Goal: Task Accomplishment & Management: Use online tool/utility

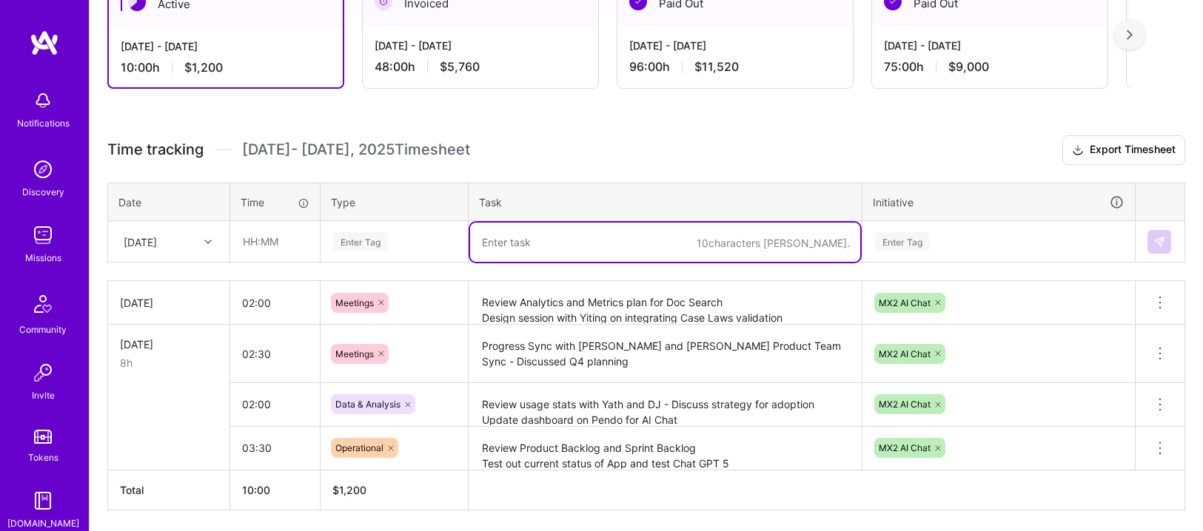
scroll to position [329, 0]
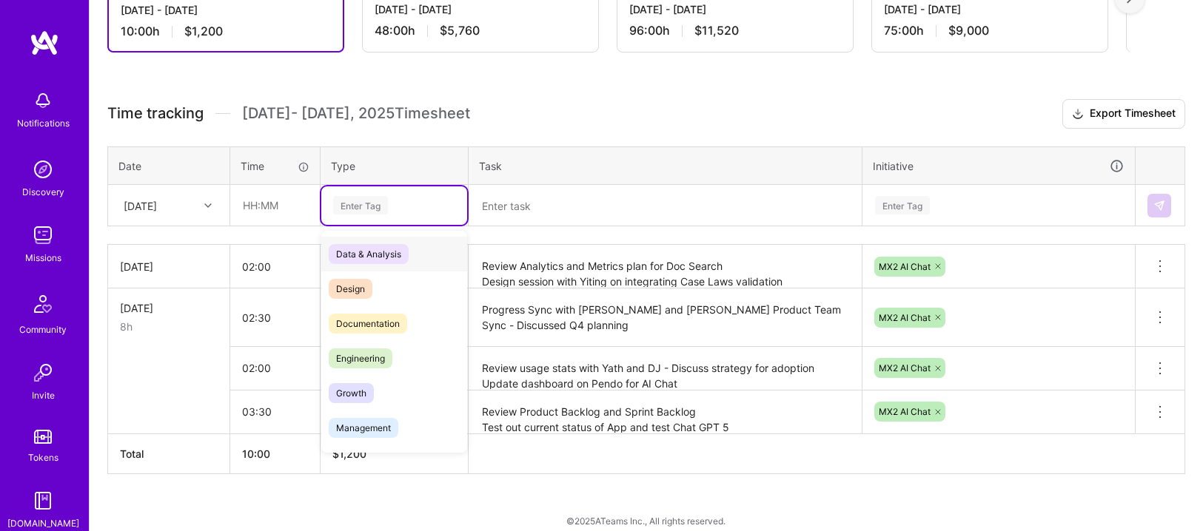
click at [409, 215] on div "Enter Tag" at bounding box center [394, 205] width 146 height 38
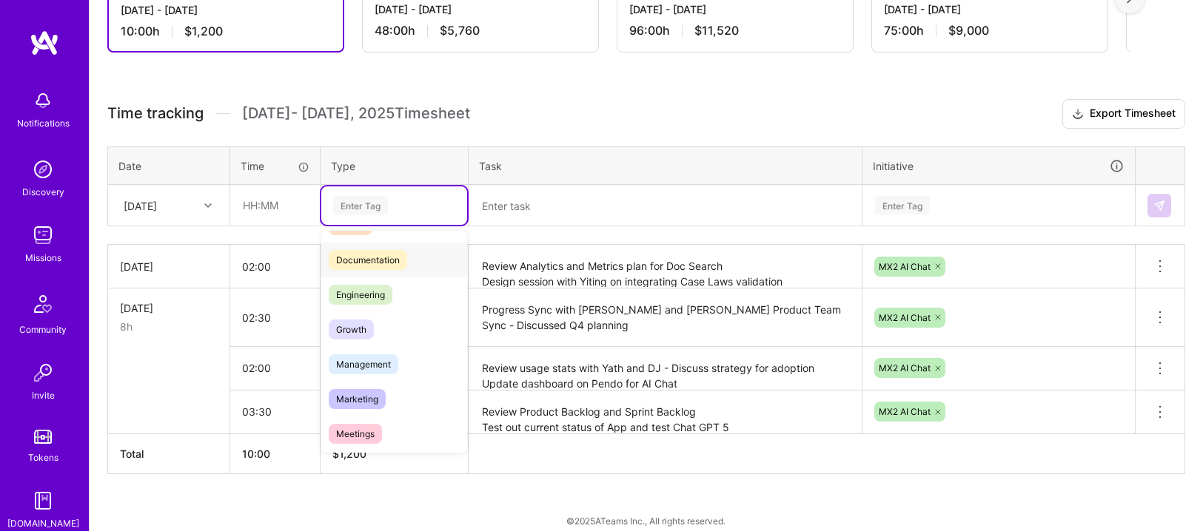
scroll to position [128, 0]
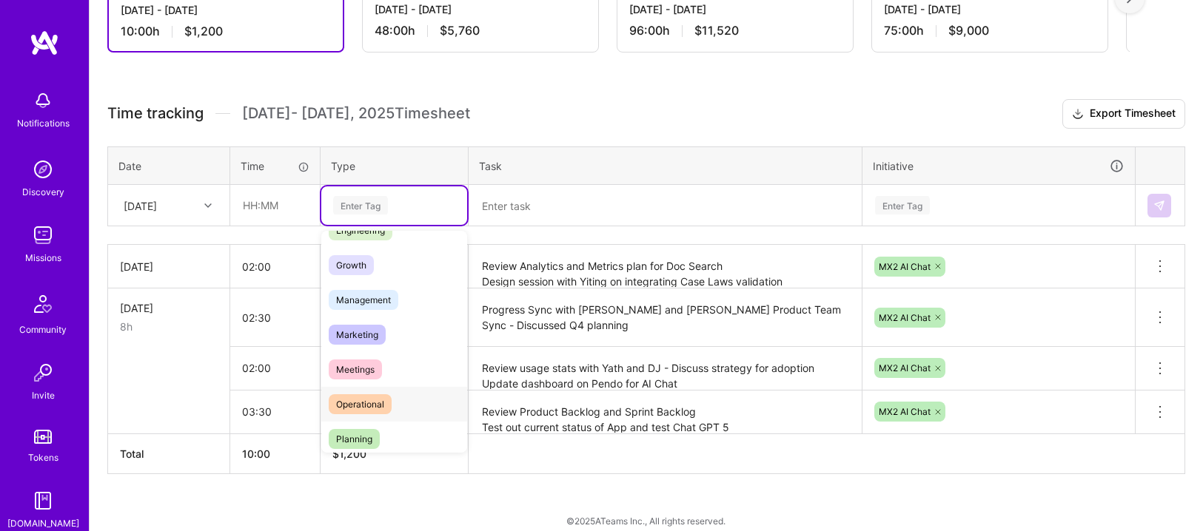
click at [376, 394] on span "Operational" at bounding box center [360, 404] width 63 height 20
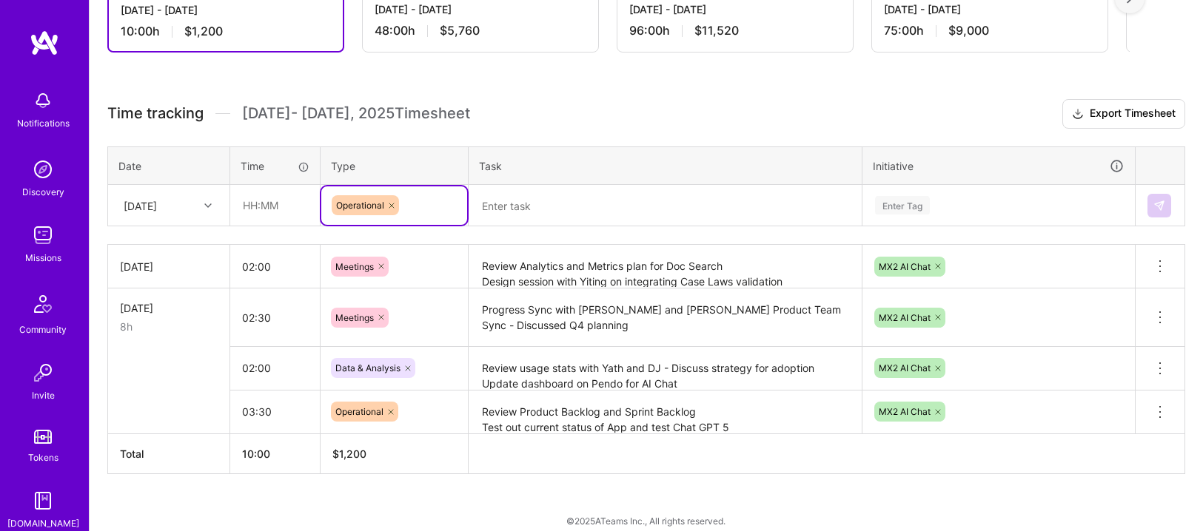
click at [519, 217] on textarea at bounding box center [665, 205] width 390 height 39
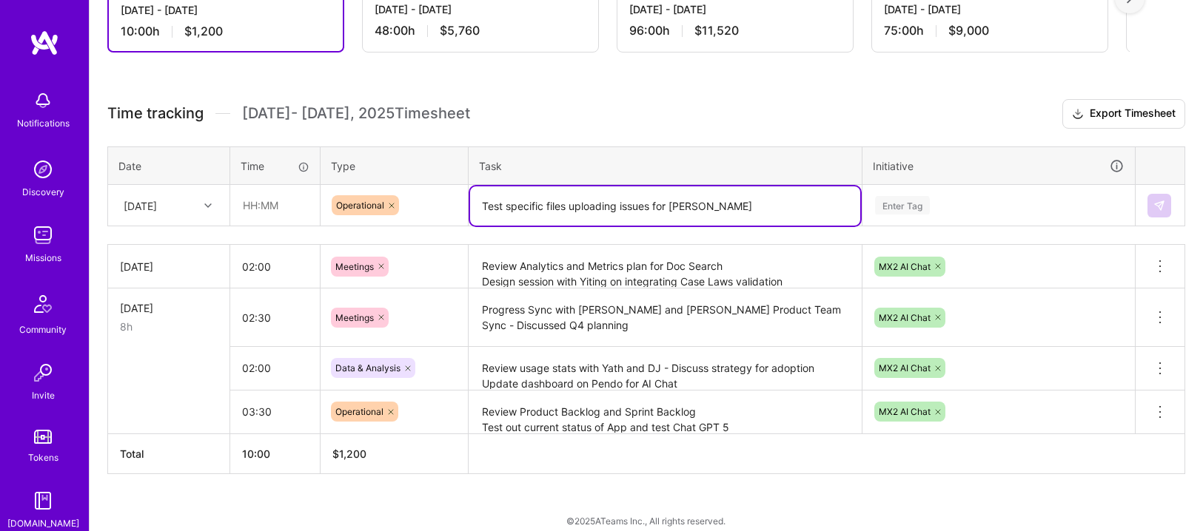
click at [767, 204] on textarea "Test specific files uploading issues for [PERSON_NAME]" at bounding box center [665, 205] width 390 height 39
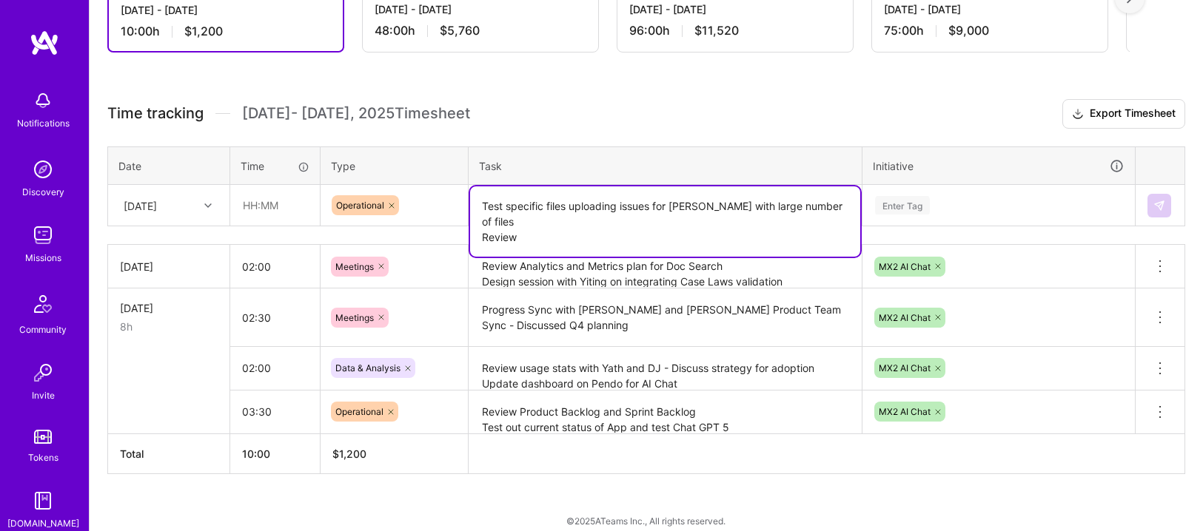
click at [501, 231] on textarea "Test specific files uploading issues for [PERSON_NAME] with large number of fil…" at bounding box center [665, 221] width 390 height 70
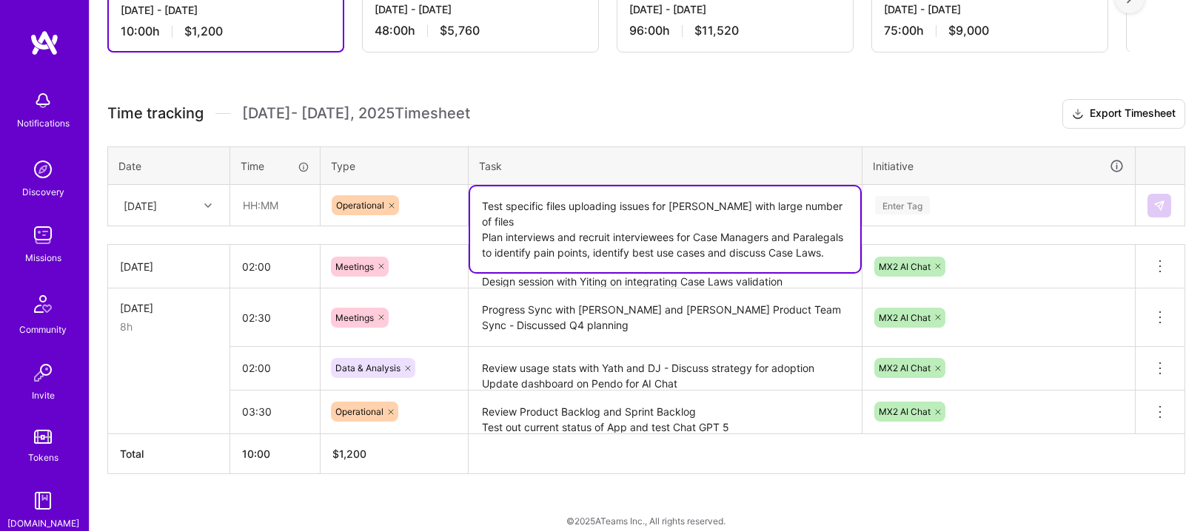
type textarea "Test specific files uploading issues for [PERSON_NAME] with large number of fil…"
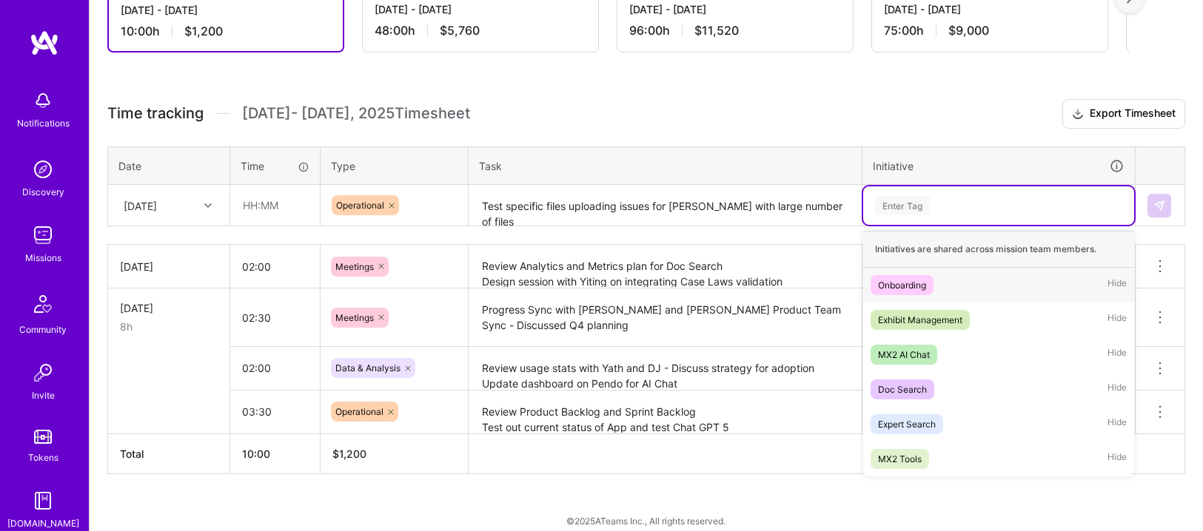
click at [944, 200] on div "Enter Tag" at bounding box center [998, 205] width 250 height 19
click at [918, 352] on div "MX2 AI Chat" at bounding box center [904, 355] width 52 height 16
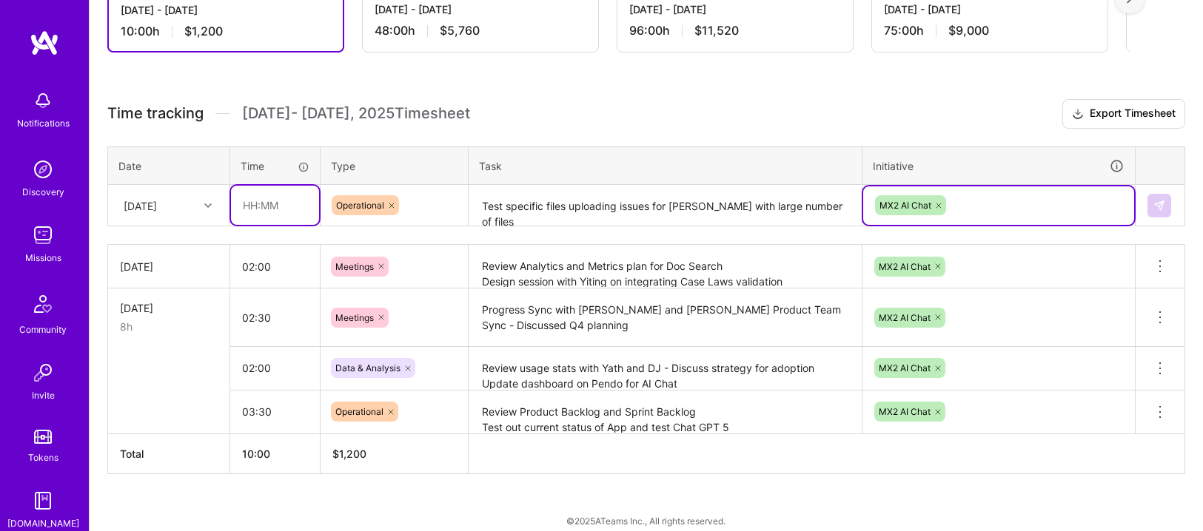
click at [303, 203] on input "text" at bounding box center [275, 205] width 88 height 39
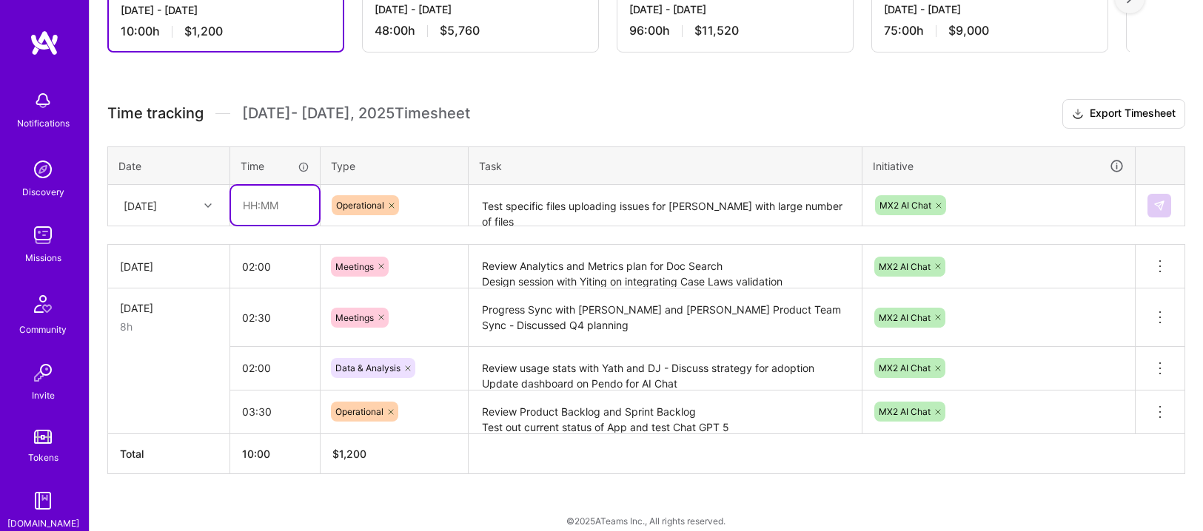
type input "02:30"
click at [1154, 209] on img at bounding box center [1159, 206] width 12 height 12
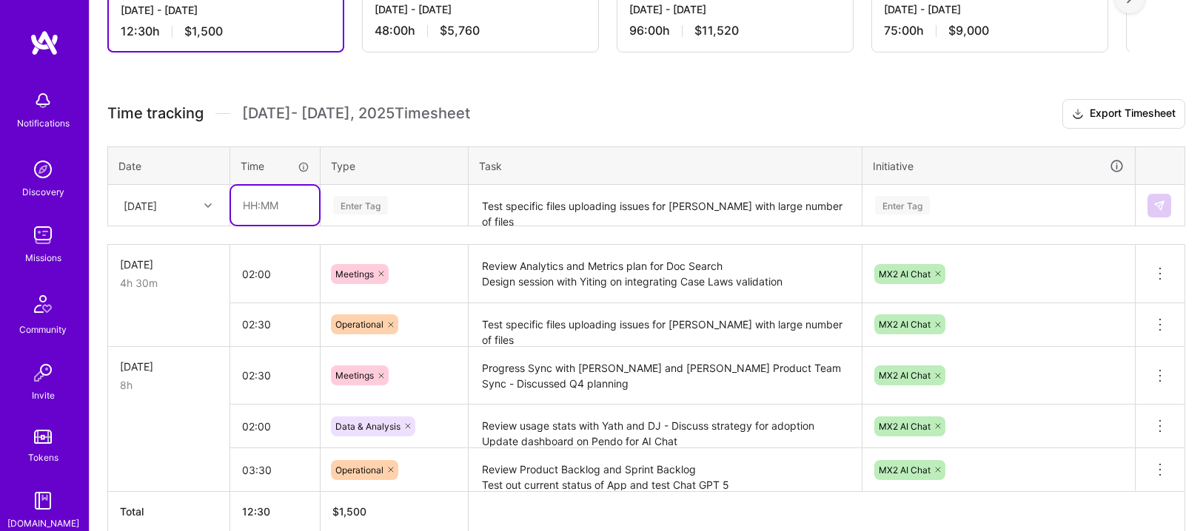
click at [262, 206] on input "text" at bounding box center [275, 205] width 88 height 39
type input "01:30"
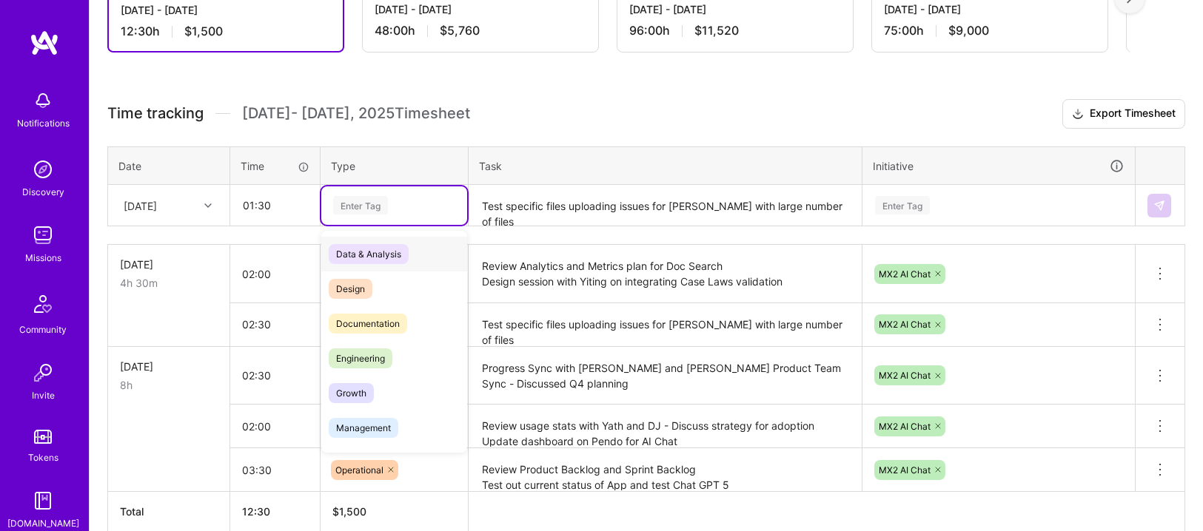
click at [373, 218] on div "Enter Tag" at bounding box center [394, 205] width 146 height 38
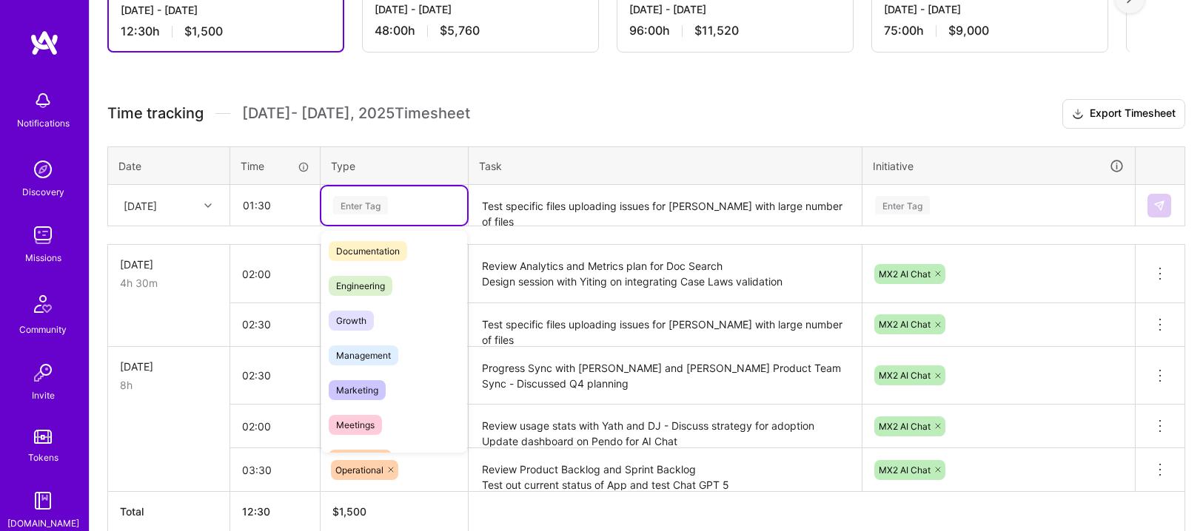
scroll to position [181, 0]
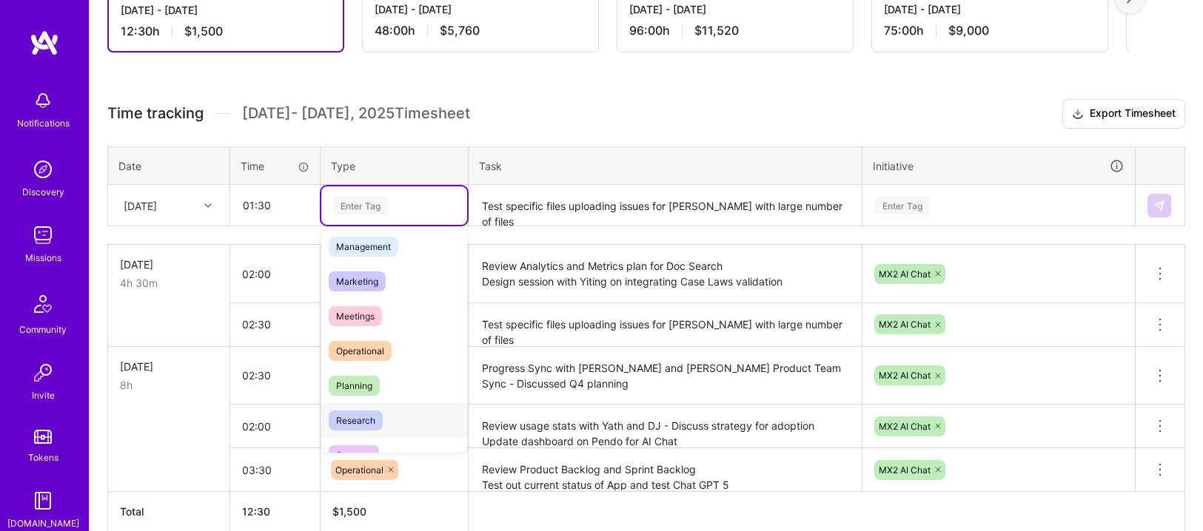
click at [391, 434] on div "Research" at bounding box center [394, 420] width 146 height 35
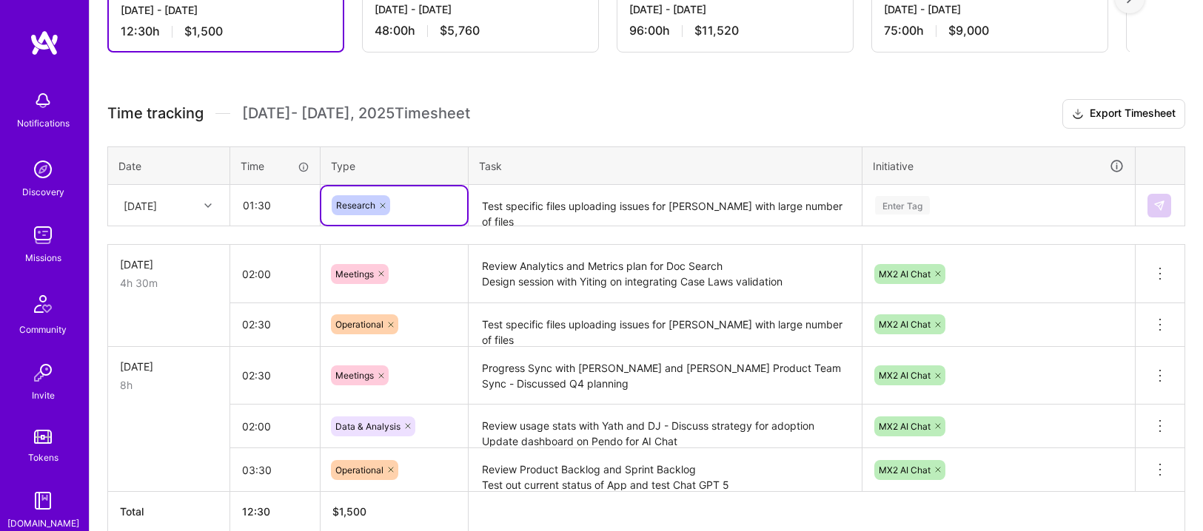
click at [491, 213] on textarea "Test specific files uploading issues for [PERSON_NAME] with large number of fil…" at bounding box center [665, 205] width 390 height 39
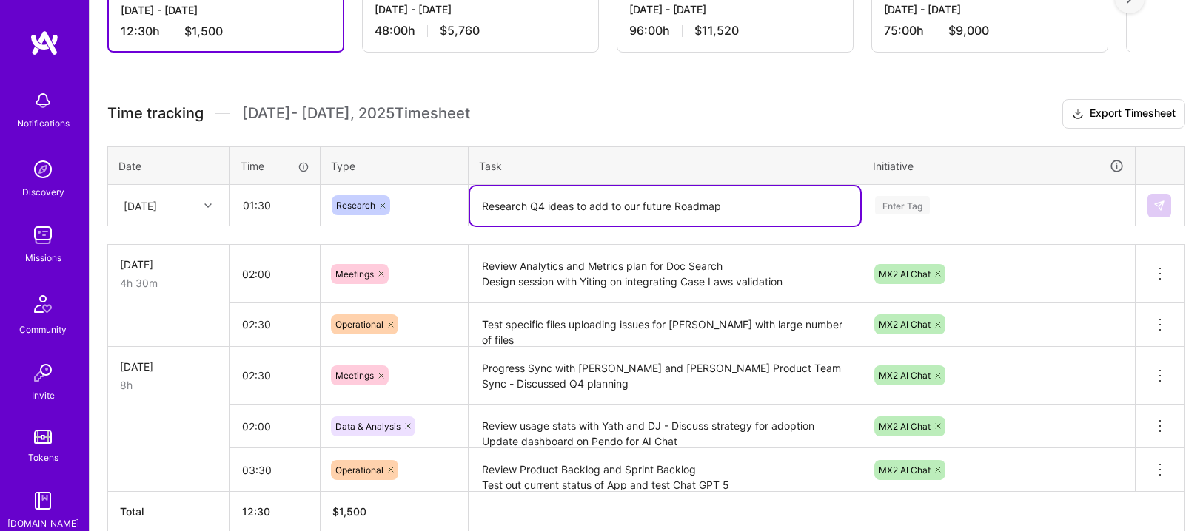
type textarea "Research Q4 ideas to add to our future Roadmap"
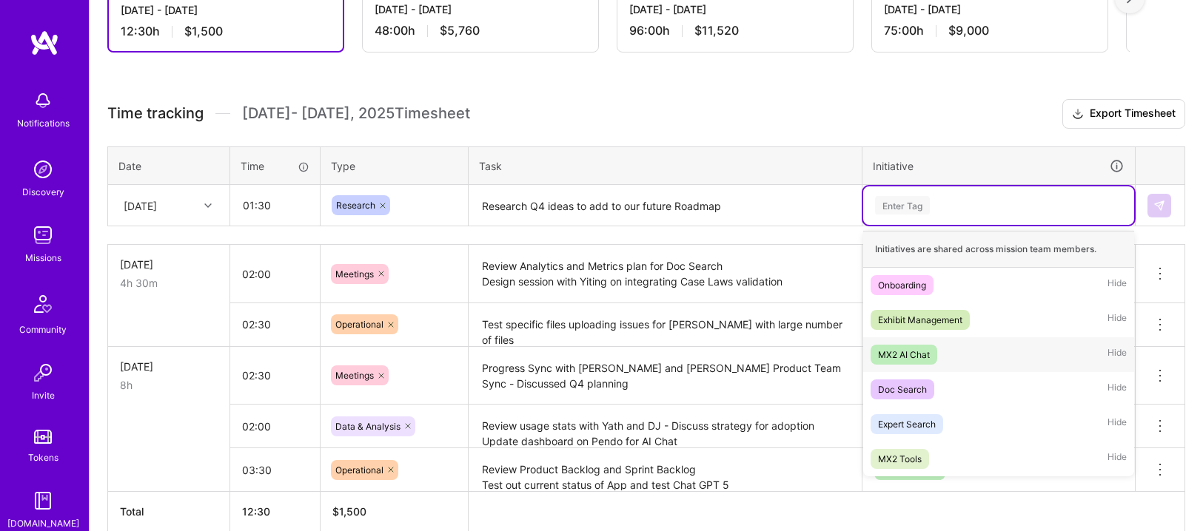
click at [910, 352] on div "MX2 AI Chat" at bounding box center [904, 355] width 52 height 16
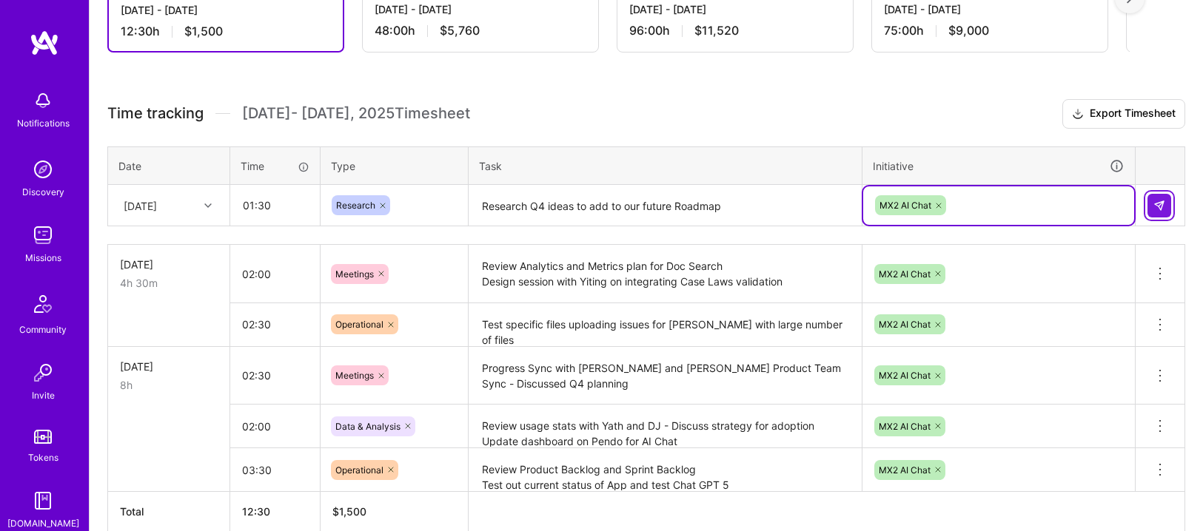
click at [1161, 204] on img at bounding box center [1159, 206] width 12 height 12
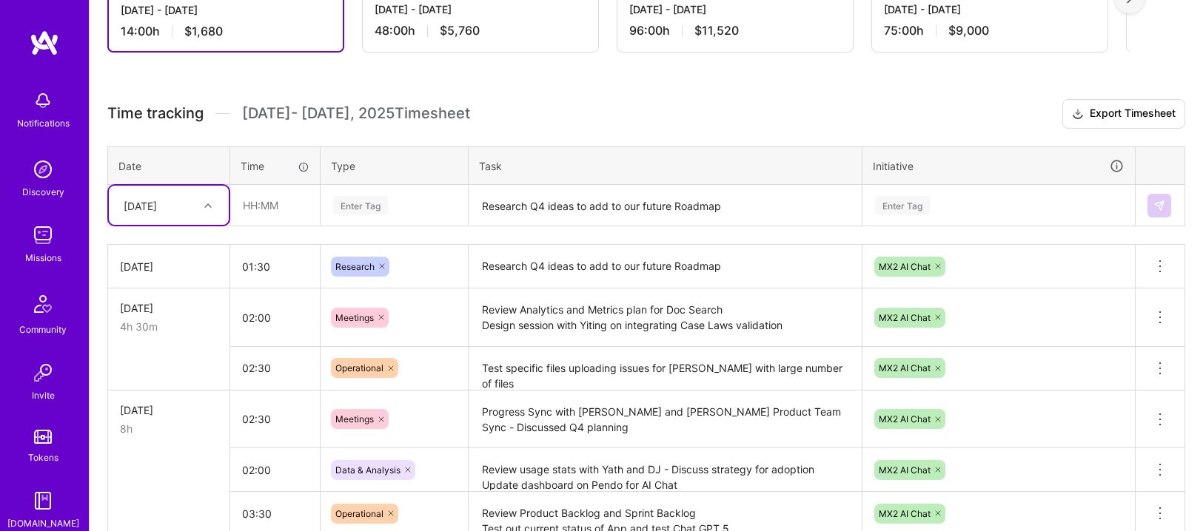
click at [206, 264] on div "[DATE]" at bounding box center [169, 267] width 98 height 16
click at [251, 210] on input "text" at bounding box center [275, 205] width 88 height 39
click at [172, 284] on td "[DATE]" at bounding box center [169, 267] width 122 height 44
click at [175, 251] on td "[DATE]" at bounding box center [169, 267] width 122 height 44
click at [157, 212] on div "[DATE]" at bounding box center [140, 206] width 33 height 16
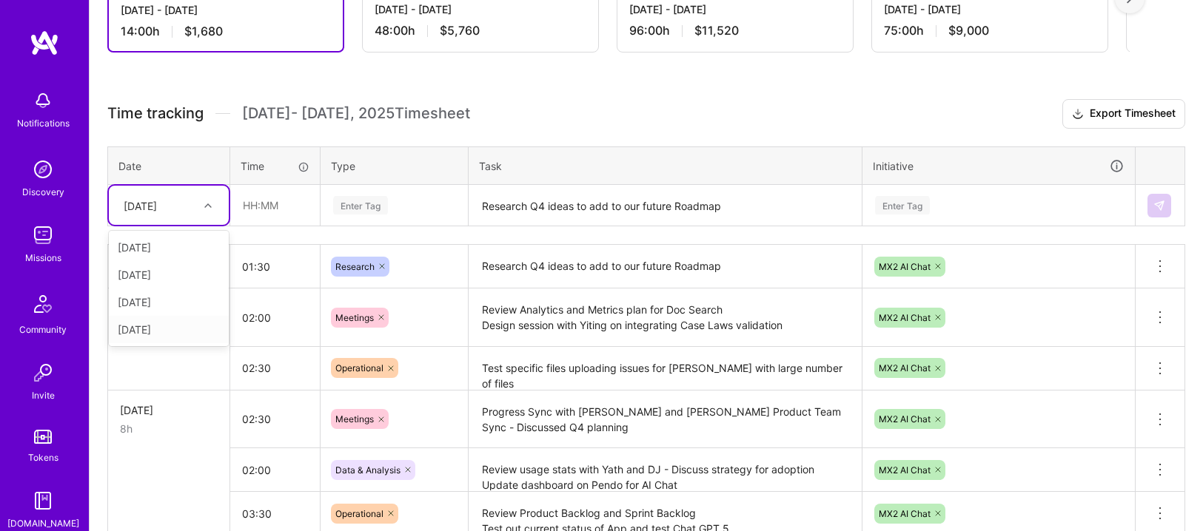
click at [169, 326] on div "[DATE]" at bounding box center [169, 329] width 120 height 27
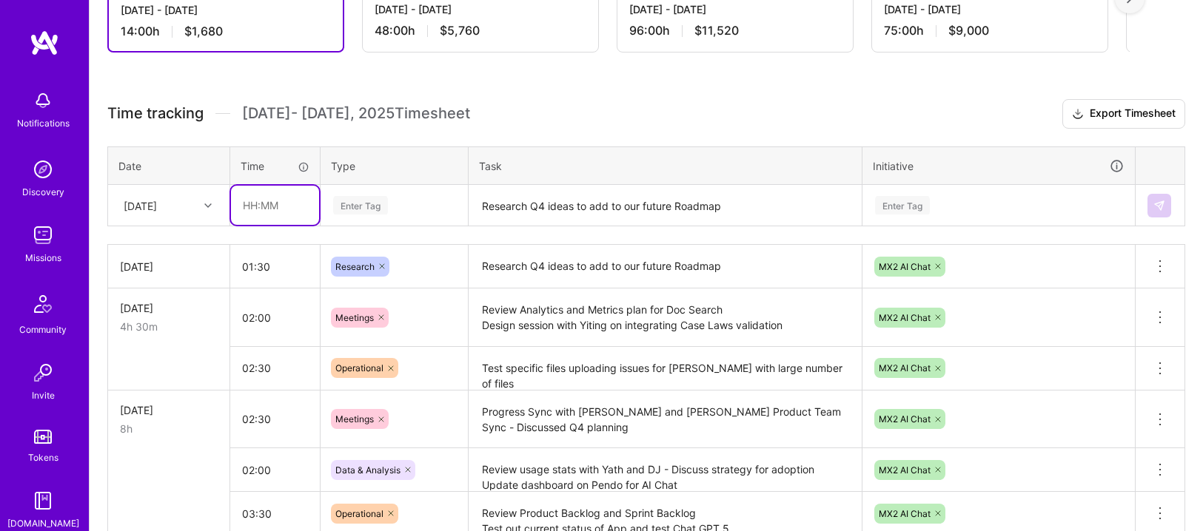
click at [249, 212] on input "text" at bounding box center [275, 205] width 88 height 39
type input "01:30"
click at [394, 204] on div "Enter Tag" at bounding box center [394, 205] width 125 height 19
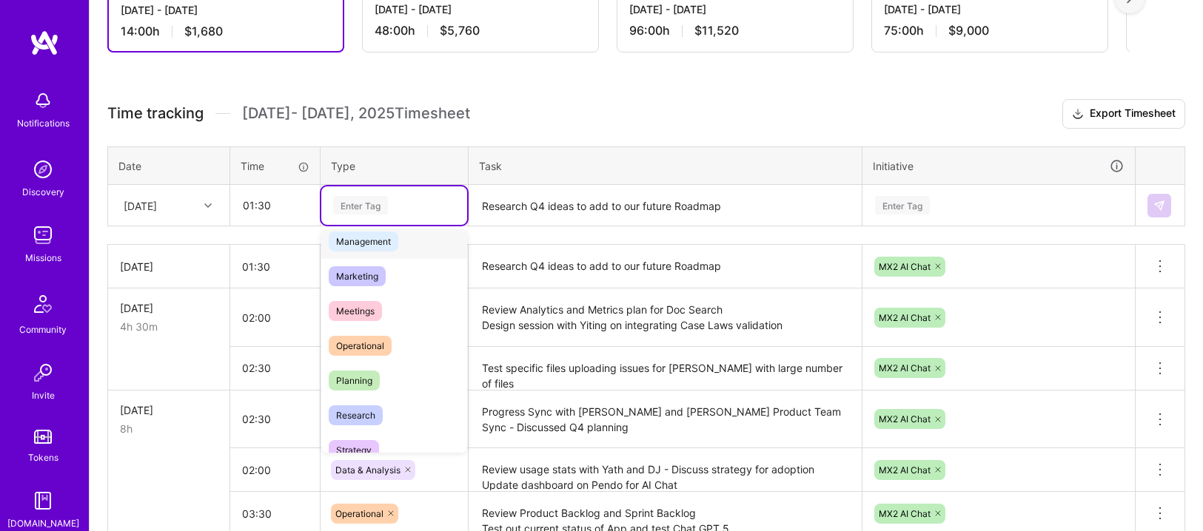
scroll to position [189, 0]
click at [381, 408] on span "Research" at bounding box center [356, 413] width 54 height 20
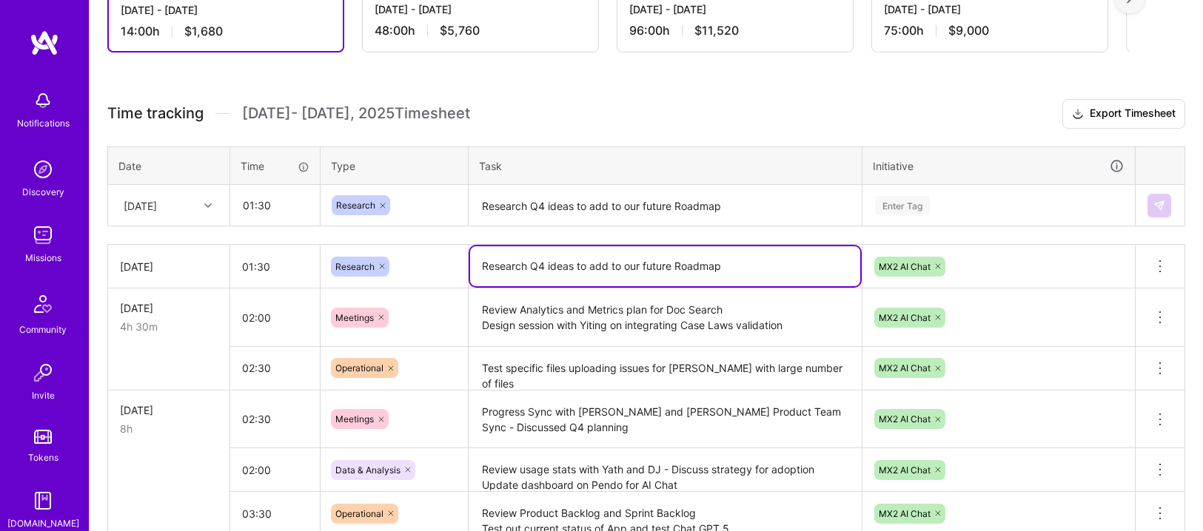
drag, startPoint x: 728, startPoint y: 268, endPoint x: 457, endPoint y: 265, distance: 271.6
click at [457, 265] on tr "[DATE] 01:30 Research Research Q4 ideas to add to our future Roadmap MX2 AI Cha…" at bounding box center [646, 267] width 1077 height 44
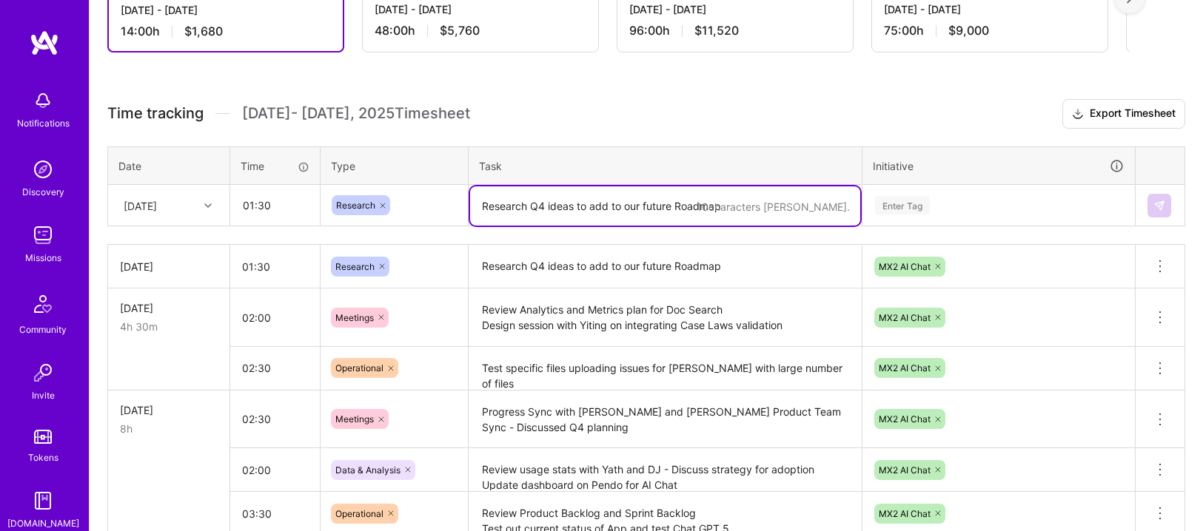
click at [537, 214] on textarea "Research Q4 ideas to add to our future Roadmap" at bounding box center [665, 205] width 390 height 39
paste textarea "Research Q4 ideas to add to our future Roadmap"
type textarea "Research Q4 ideas to add to our future Roadmap"
click at [927, 209] on div "Enter Tag" at bounding box center [902, 205] width 55 height 23
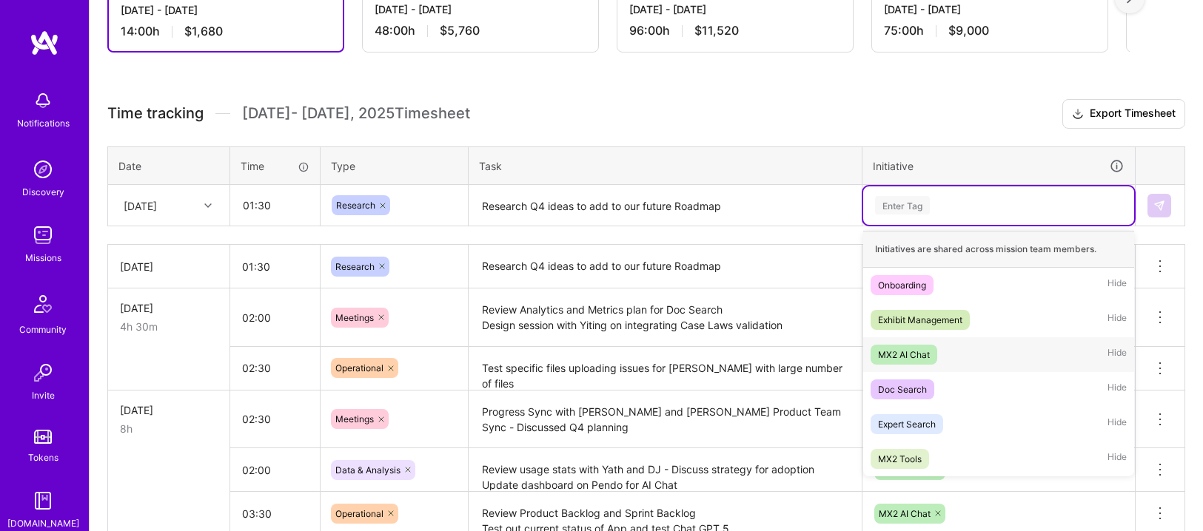
click at [914, 362] on span "MX2 AI Chat" at bounding box center [903, 355] width 67 height 20
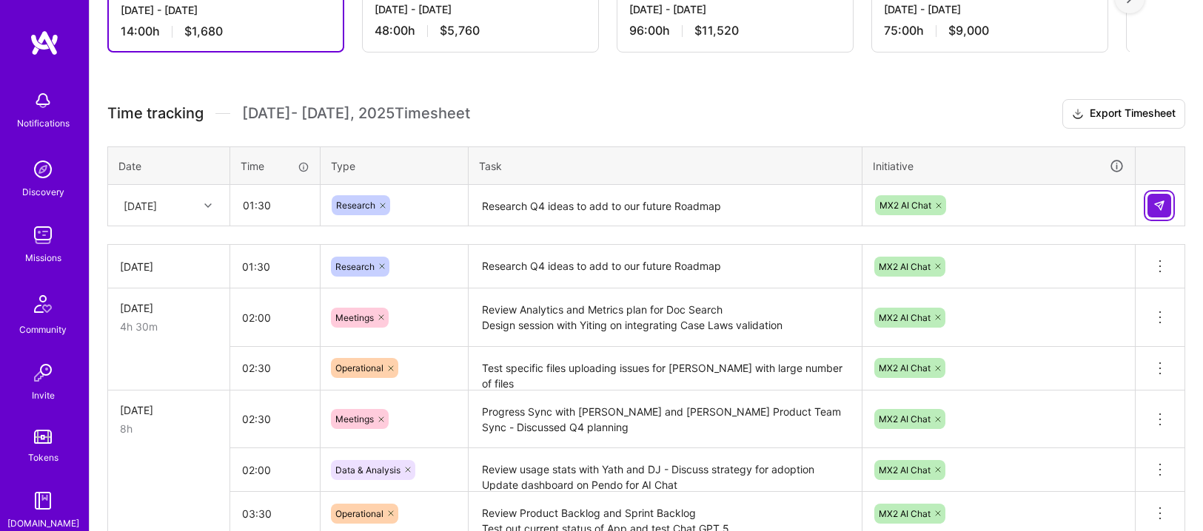
click at [1159, 204] on img at bounding box center [1159, 206] width 12 height 12
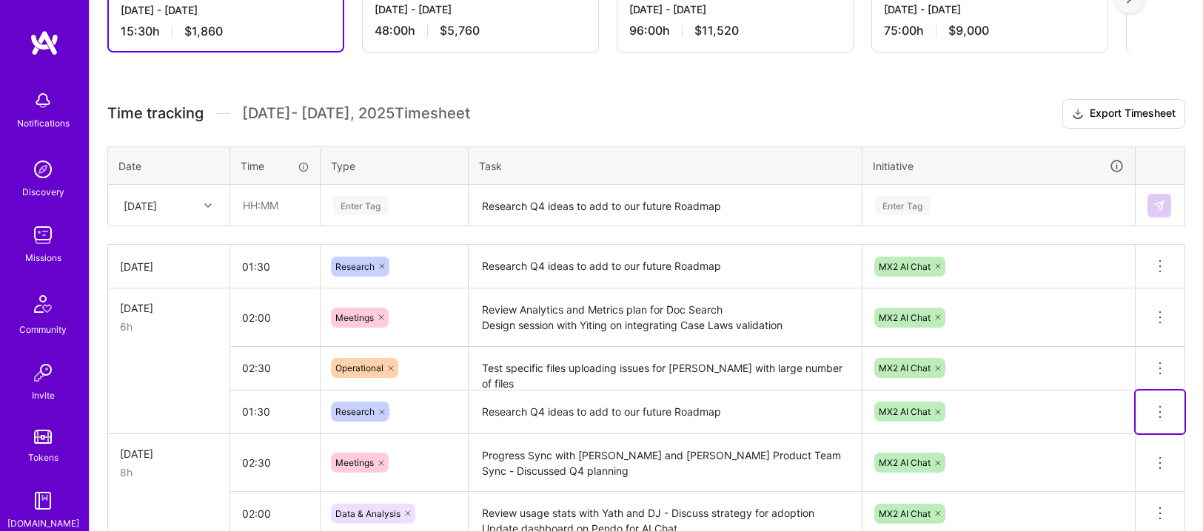
click at [1154, 410] on icon at bounding box center [1160, 412] width 18 height 18
click at [1129, 428] on button "Delete row" at bounding box center [1123, 438] width 77 height 36
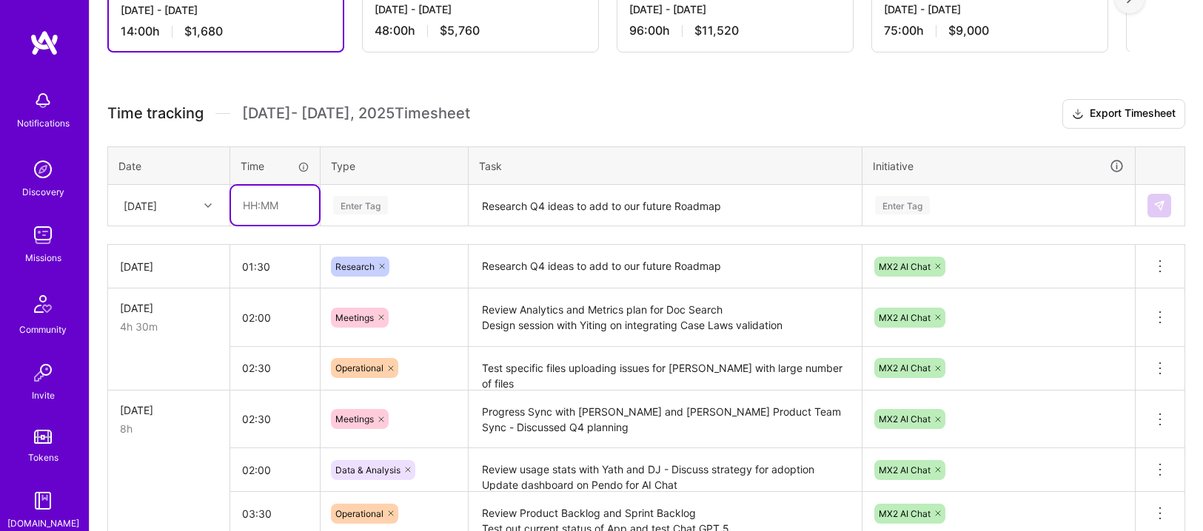
click at [312, 210] on input "text" at bounding box center [275, 205] width 88 height 39
type input "01:30"
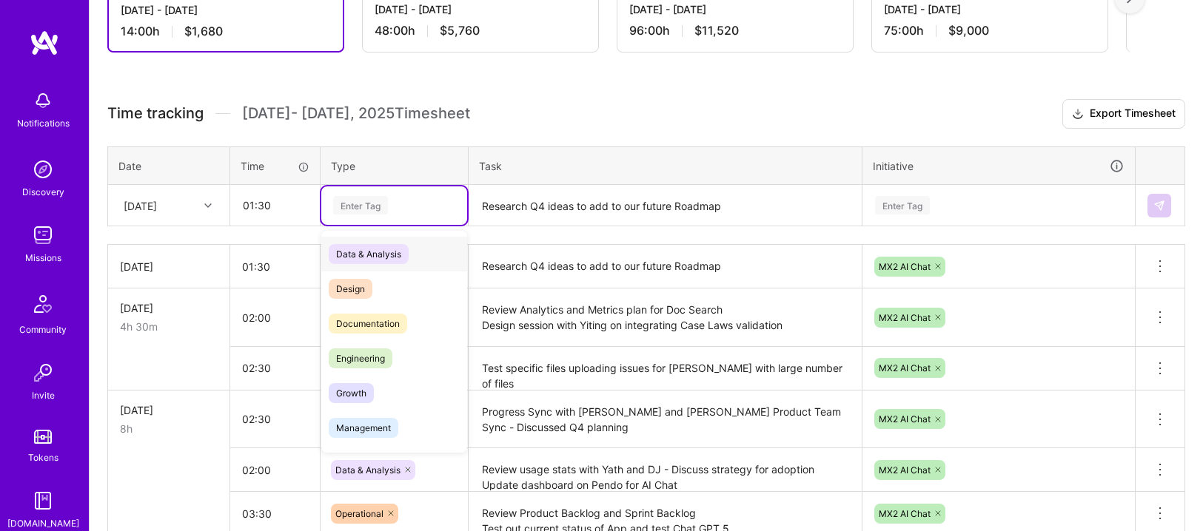
click at [369, 206] on div "Enter Tag" at bounding box center [360, 205] width 55 height 23
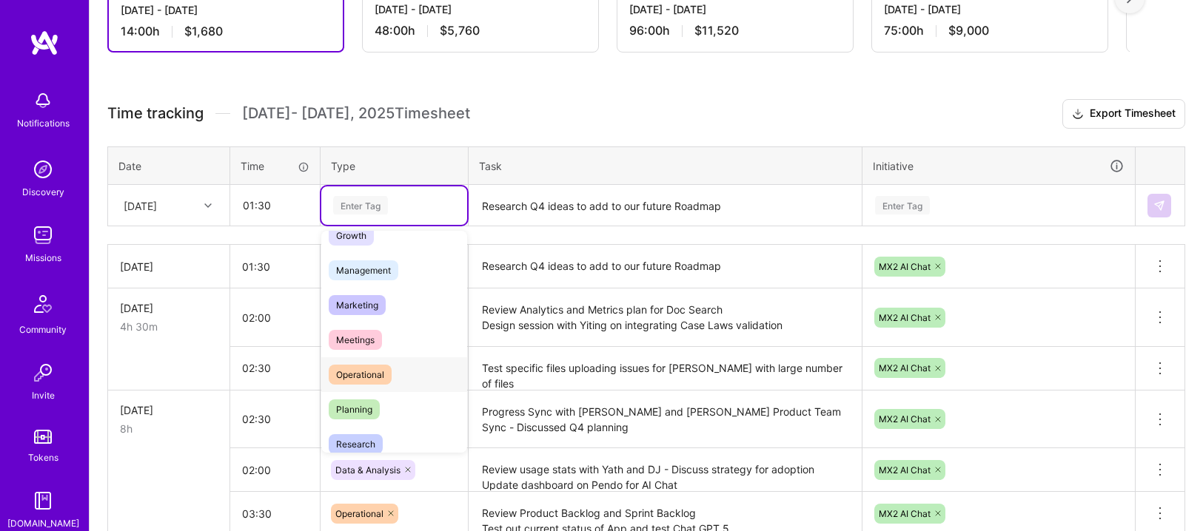
scroll to position [186, 0]
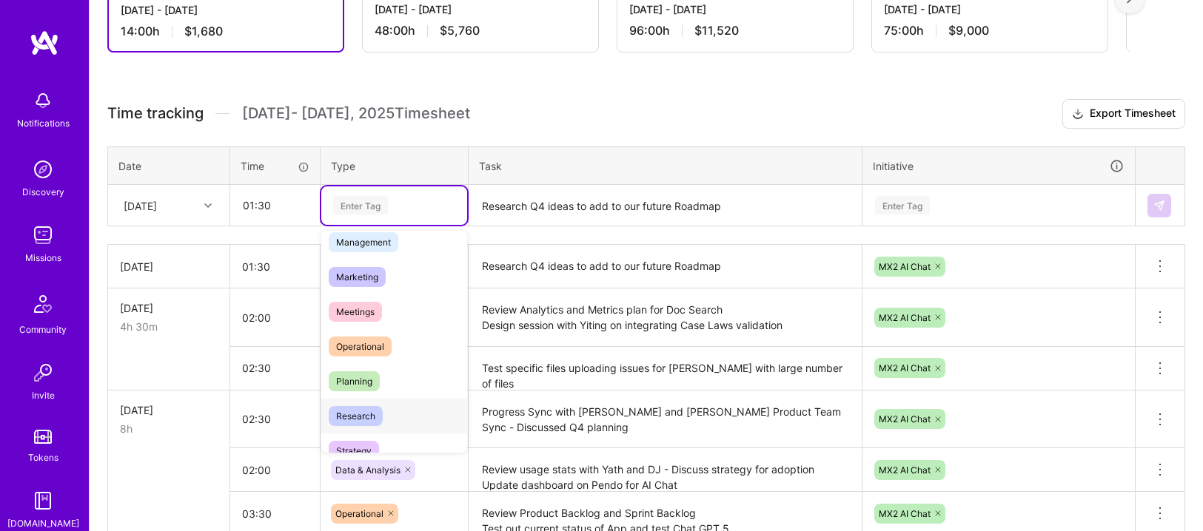
click at [358, 409] on span "Research" at bounding box center [356, 416] width 54 height 20
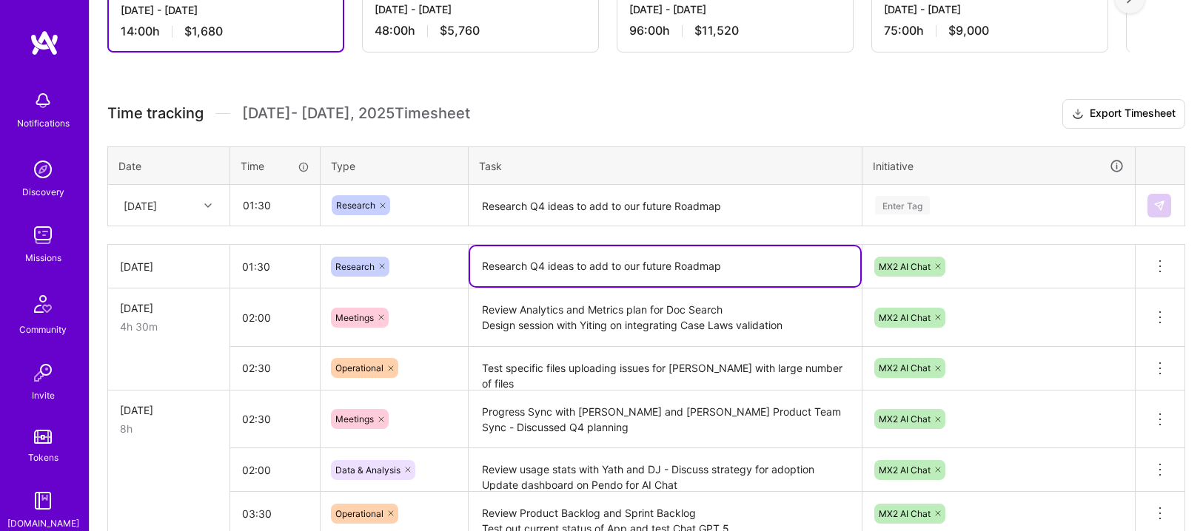
drag, startPoint x: 758, startPoint y: 274, endPoint x: 461, endPoint y: 258, distance: 297.2
click at [461, 258] on tr "[DATE] 01:30 Research Research Q4 ideas to add to our future Roadmap MX2 AI Cha…" at bounding box center [646, 267] width 1077 height 44
click at [539, 214] on textarea "Research Q4 ideas to add to our future Roadmap" at bounding box center [665, 205] width 390 height 39
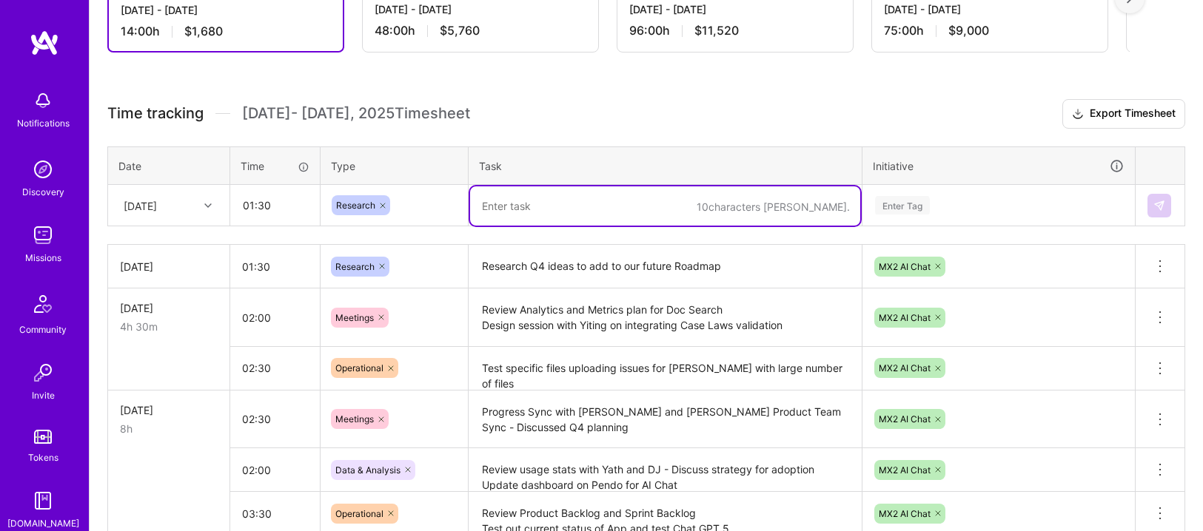
paste textarea "Research Q4 ideas to add to our future Roadmap"
type textarea "Research Q4 ideas to add to our future Roadmap"
click at [925, 215] on div "Enter Tag" at bounding box center [998, 205] width 271 height 38
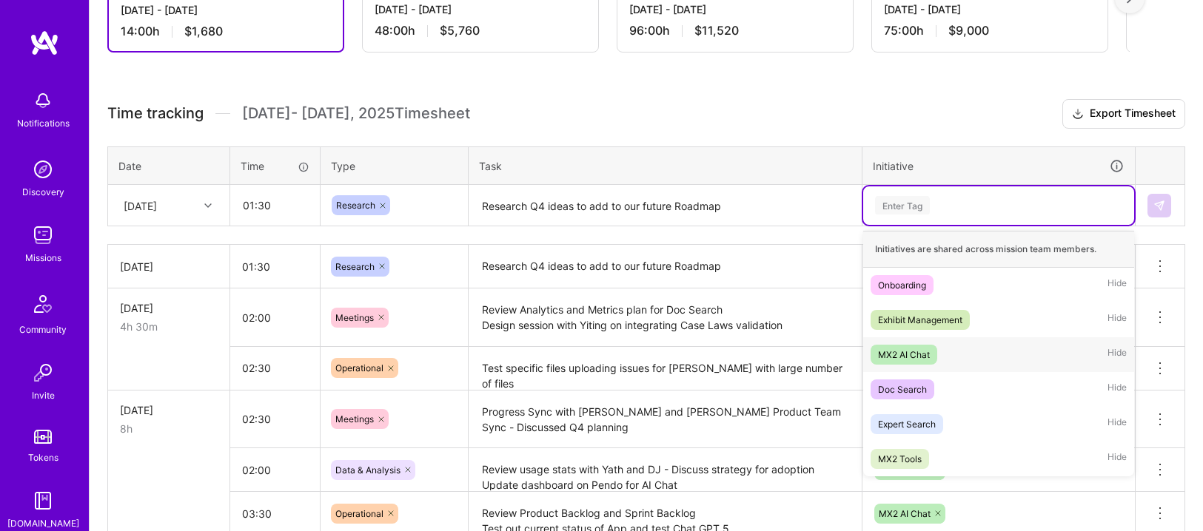
click at [911, 354] on div "MX2 AI Chat" at bounding box center [904, 355] width 52 height 16
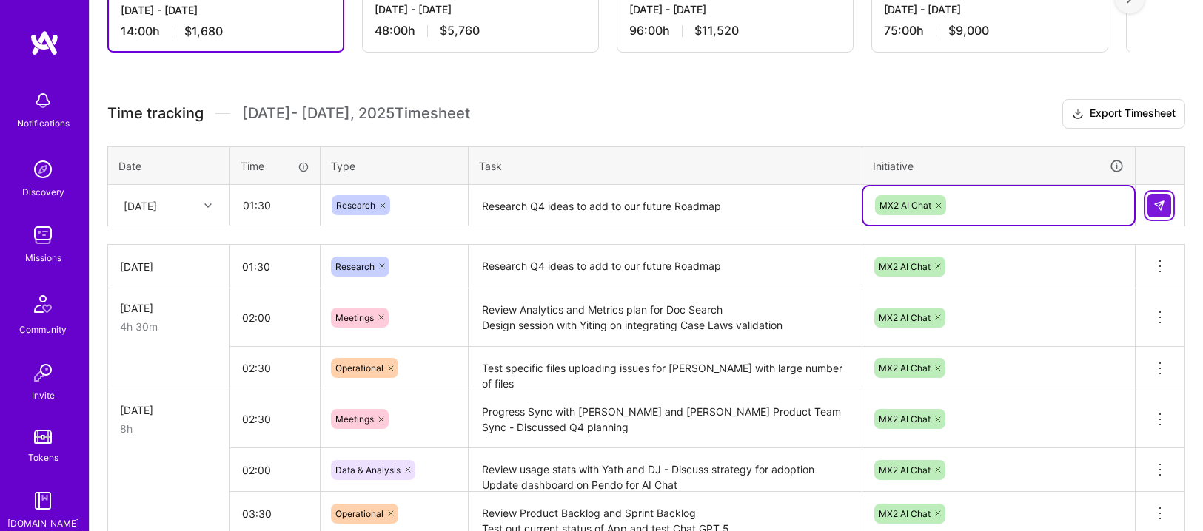
click at [1153, 208] on img at bounding box center [1159, 206] width 12 height 12
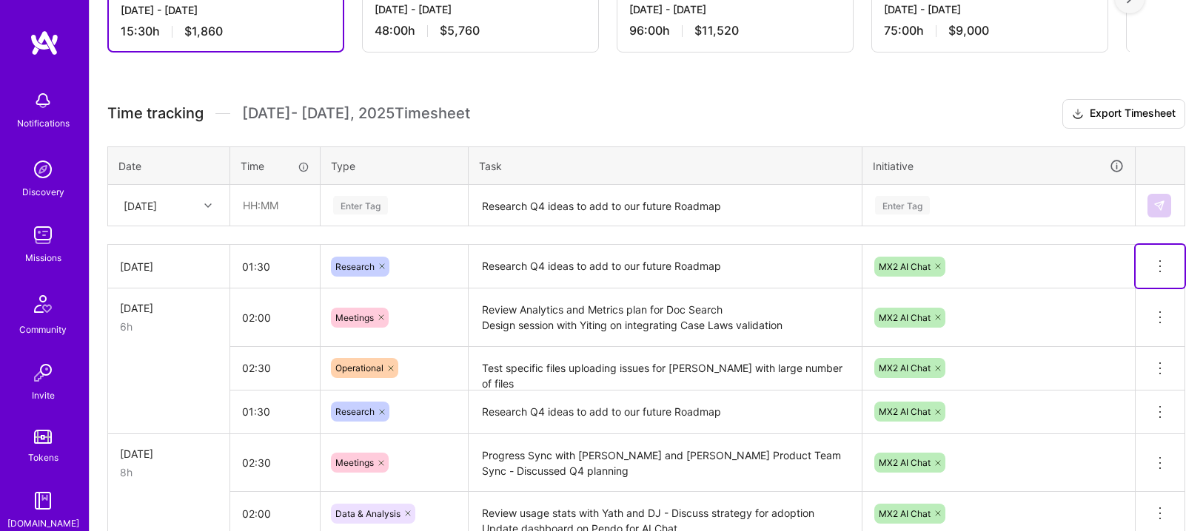
click at [1162, 272] on icon at bounding box center [1160, 267] width 18 height 18
click at [508, 261] on textarea "Research Q4 ideas to add to our future Roadmap" at bounding box center [665, 266] width 390 height 41
click at [278, 262] on input "01:30" at bounding box center [275, 266] width 90 height 39
click at [258, 266] on input "01:30" at bounding box center [275, 266] width 90 height 39
click at [254, 267] on input "01:30" at bounding box center [275, 266] width 90 height 39
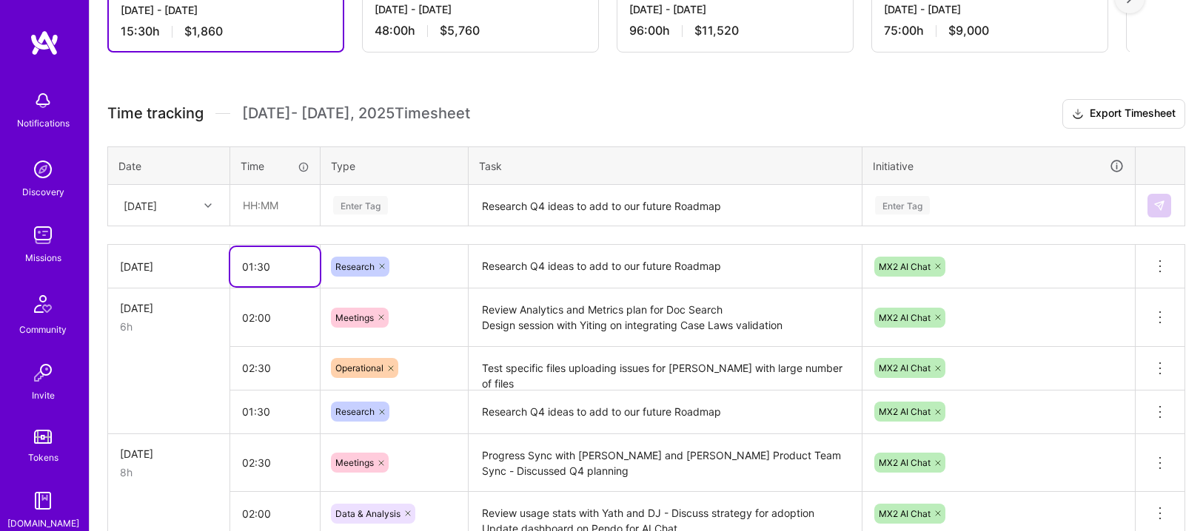
click at [249, 267] on input "01:30" at bounding box center [275, 266] width 90 height 39
click at [263, 268] on input "02:30" at bounding box center [275, 266] width 90 height 39
type input "02:00"
click at [514, 268] on textarea "Research Q4 ideas to add to our future Roadmap" at bounding box center [665, 266] width 390 height 41
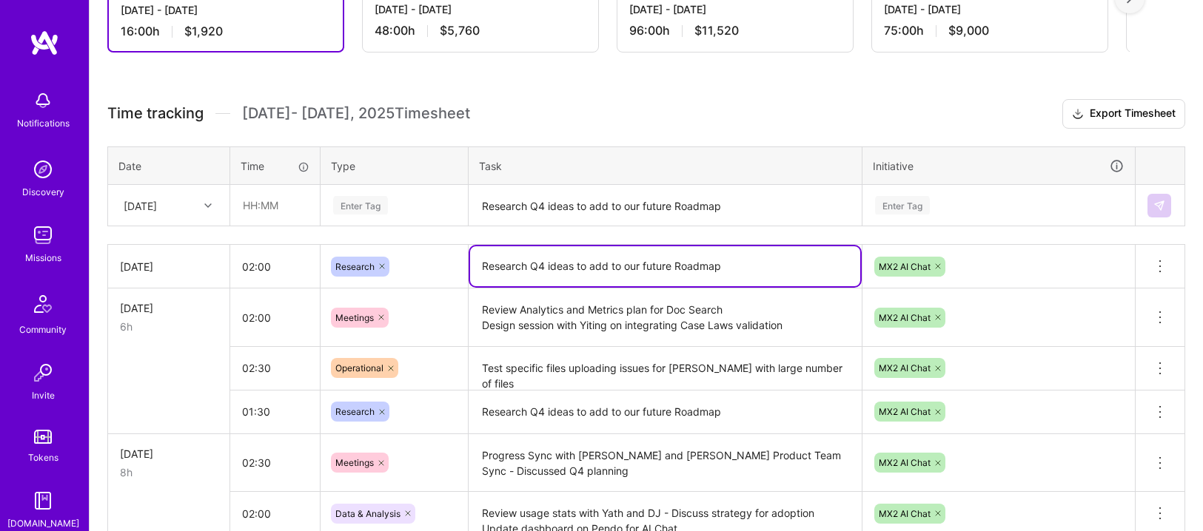
drag, startPoint x: 531, startPoint y: 263, endPoint x: 799, endPoint y: 259, distance: 267.9
click at [799, 259] on textarea "Research Q4 ideas to add to our future Roadmap" at bounding box center [665, 266] width 390 height 40
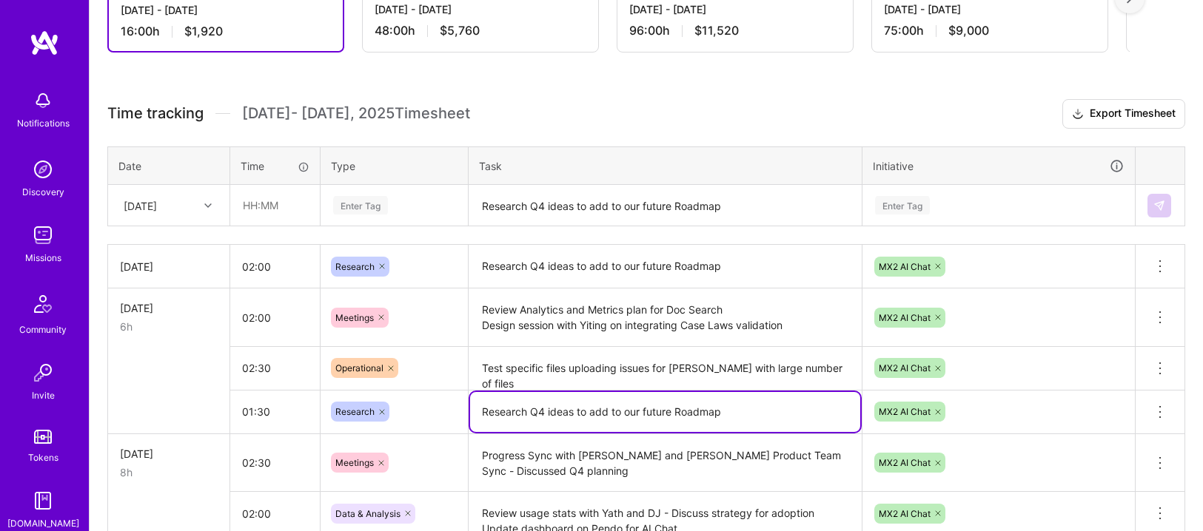
click at [744, 409] on textarea "Research Q4 ideas to add to our future Roadmap" at bounding box center [665, 412] width 390 height 40
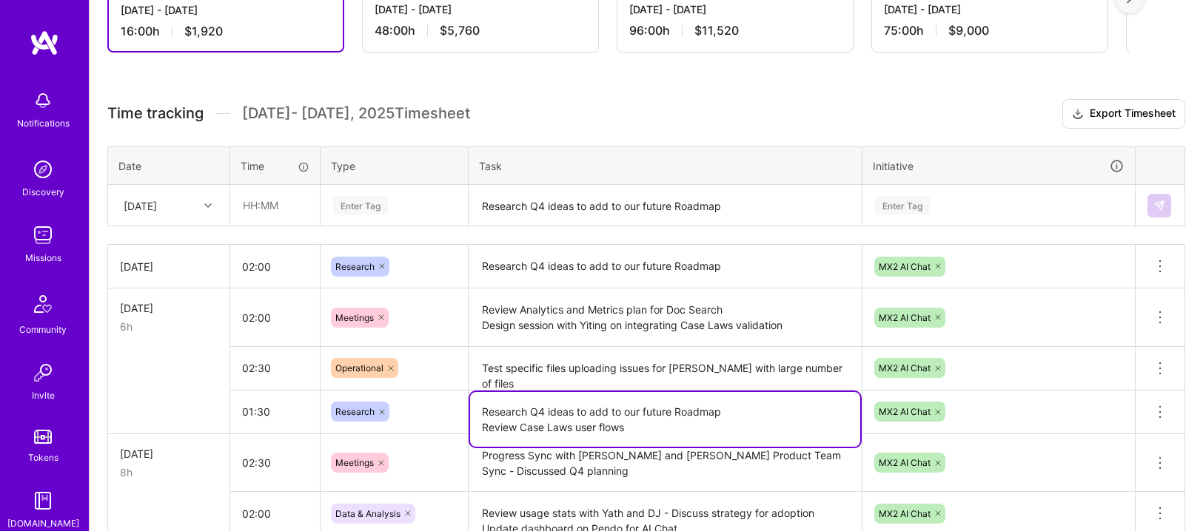
type textarea "Research Q4 ideas to add to our future Roadmap Review Case Laws user flows"
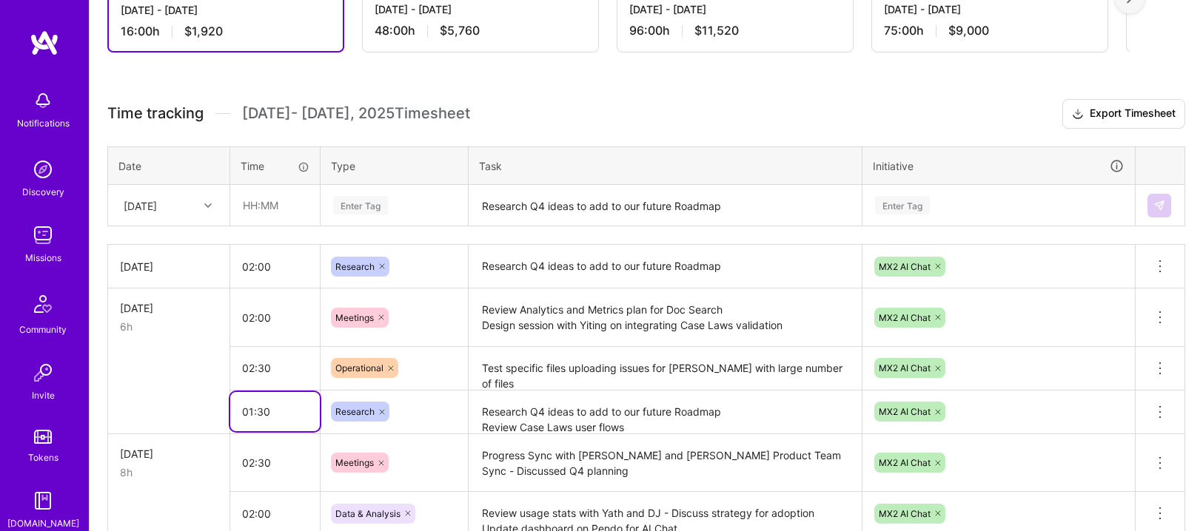
click at [249, 409] on input "01:30" at bounding box center [275, 411] width 90 height 39
click at [257, 411] on input "02:30" at bounding box center [275, 411] width 90 height 39
click at [262, 412] on input "02:30" at bounding box center [275, 411] width 90 height 39
type input "02:00"
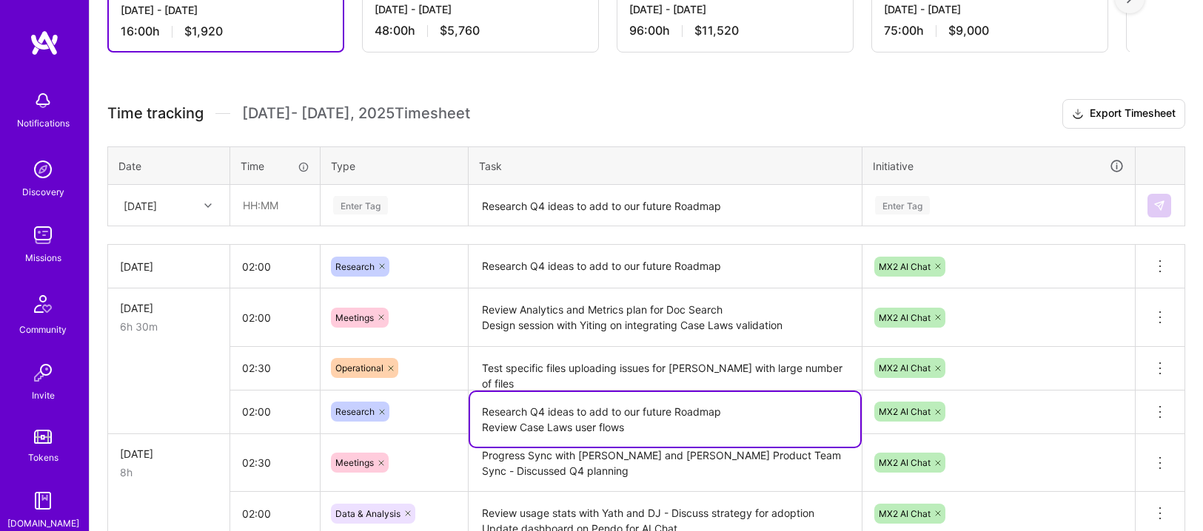
click at [615, 417] on textarea "Research Q4 ideas to add to our future Roadmap Review Case Laws user flows" at bounding box center [665, 419] width 390 height 55
click at [546, 268] on textarea "Research Q4 ideas to add to our future Roadmap" at bounding box center [665, 266] width 390 height 41
click at [642, 419] on textarea "Research Q4 ideas to add to our future Roadmap Review Case Laws user flows" at bounding box center [665, 419] width 390 height 55
type textarea "Research Q4 ideas to add to our future Roadmap Review Case Laws user flows and …"
click at [750, 263] on textarea "Research Q4 ideas to add to our future Roadmap" at bounding box center [665, 266] width 390 height 41
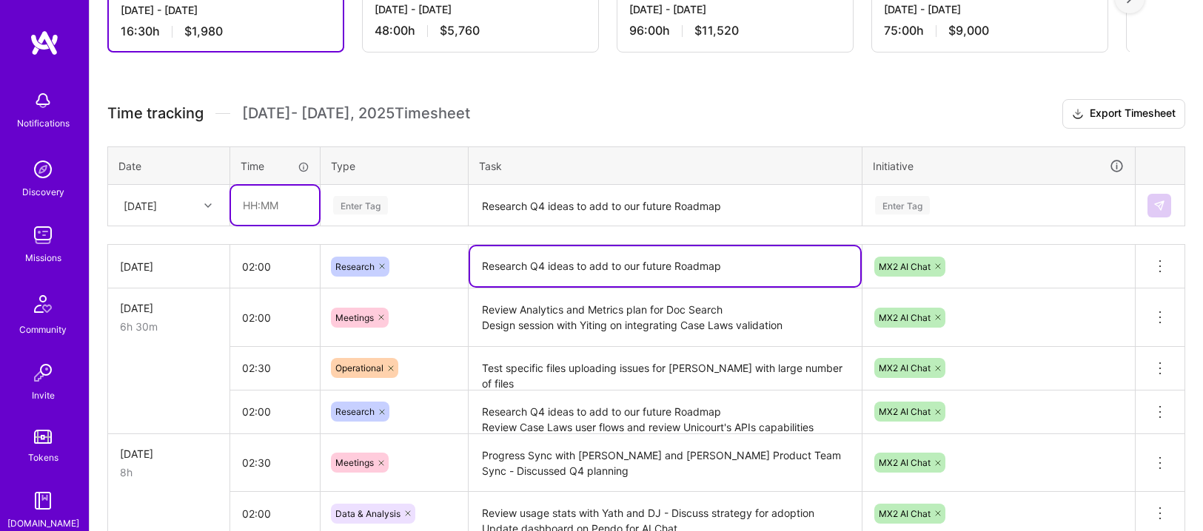
click at [296, 205] on input "text" at bounding box center [275, 205] width 88 height 39
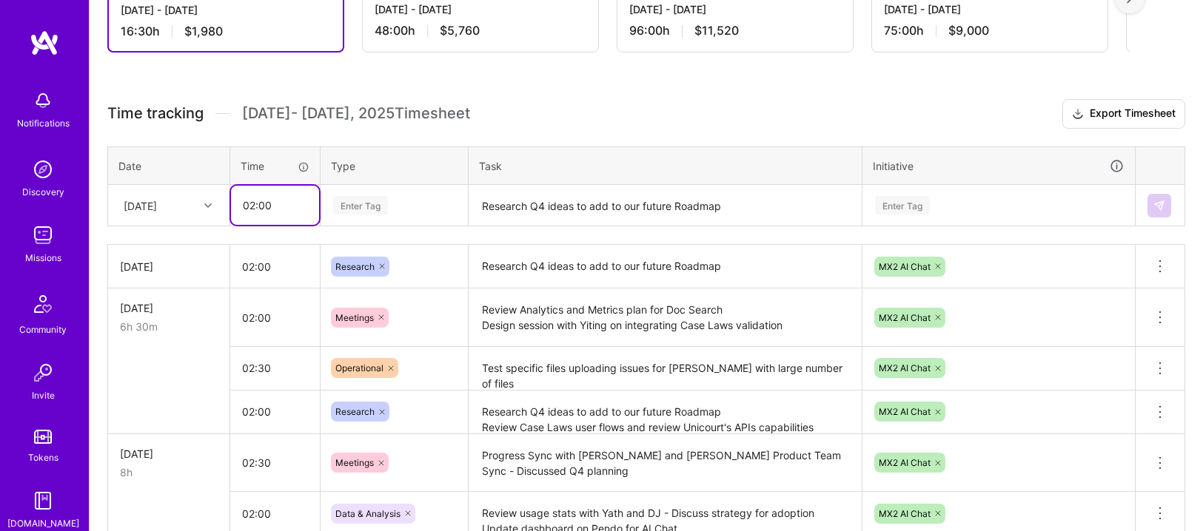
click at [267, 205] on input "02:00" at bounding box center [275, 205] width 88 height 39
click at [252, 207] on input "02:00" at bounding box center [275, 205] width 88 height 39
click at [260, 206] on input "01:00" at bounding box center [275, 205] width 88 height 39
type input "01:30"
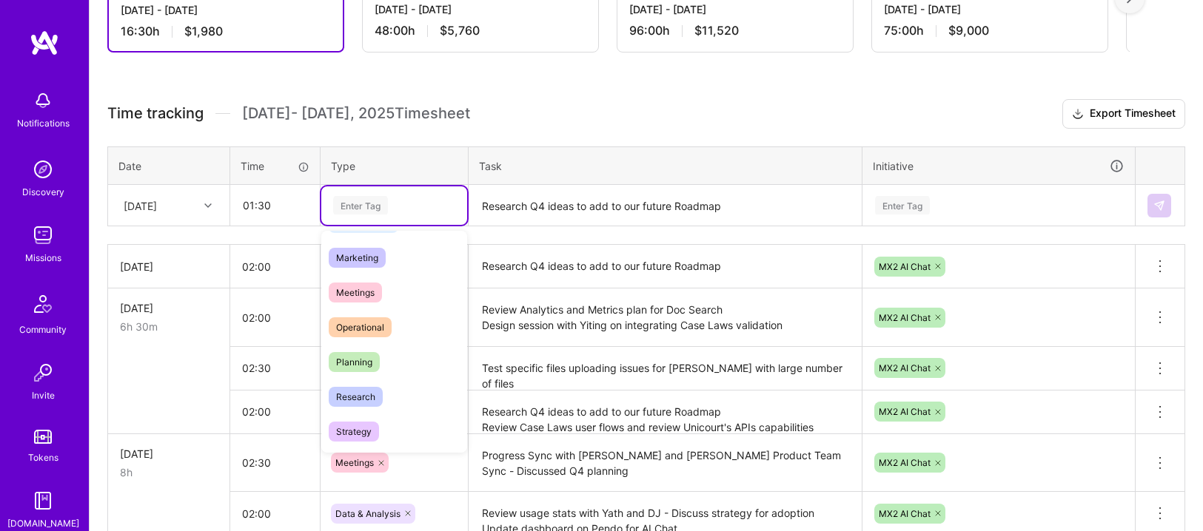
scroll to position [210, 0]
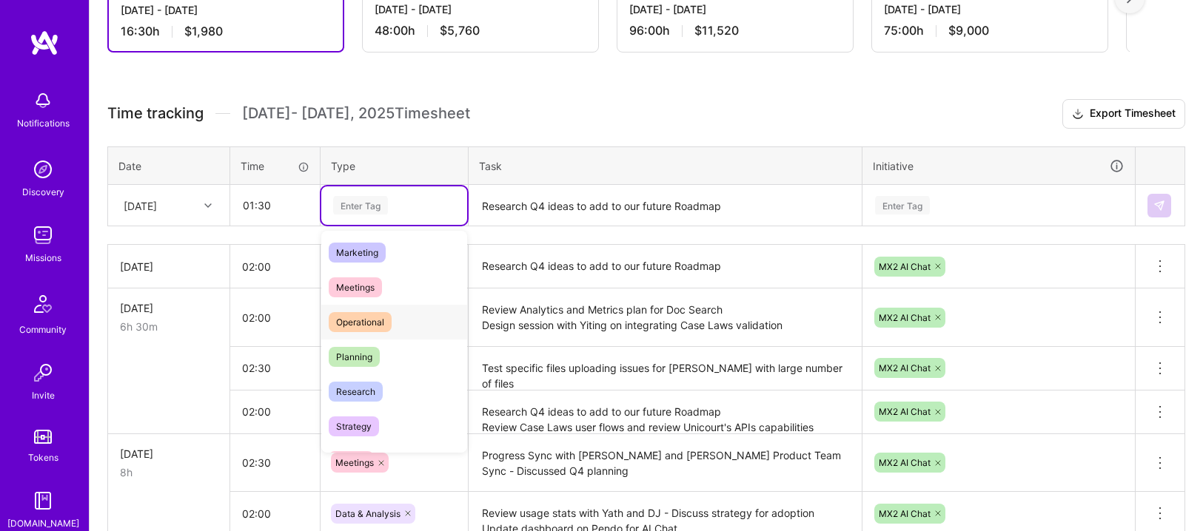
click at [372, 326] on span "Operational" at bounding box center [360, 322] width 63 height 20
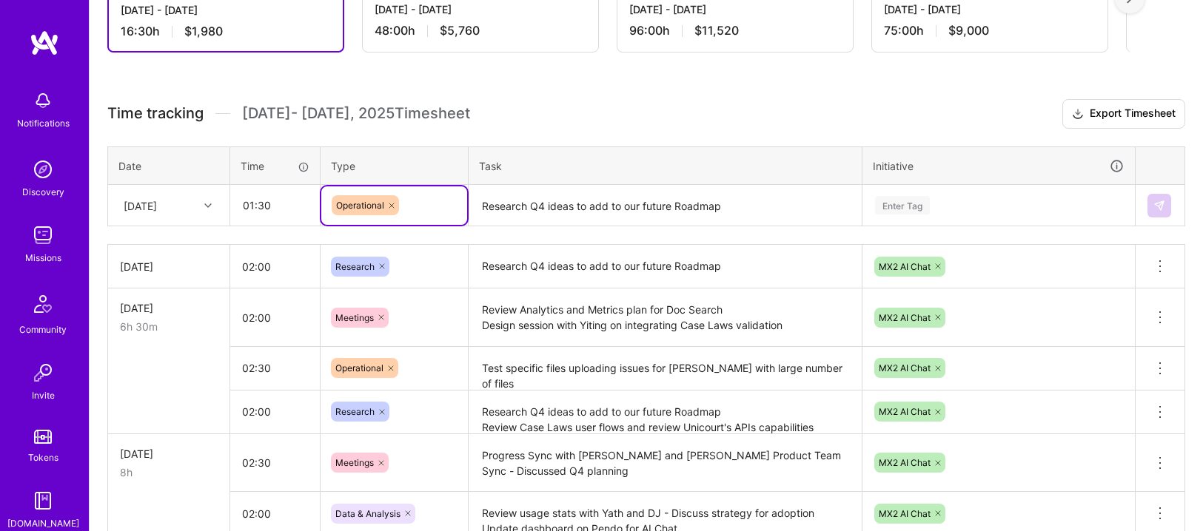
click at [536, 208] on textarea "Research Q4 ideas to add to our future Roadmap" at bounding box center [665, 205] width 390 height 39
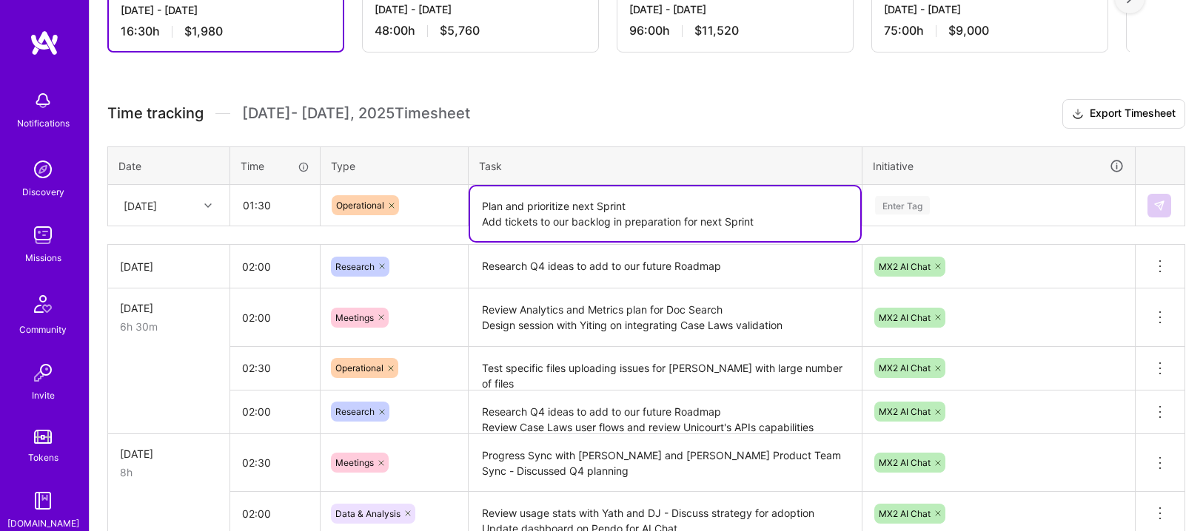
type textarea "Plan and prioritize next Sprint Add tickets to our backlog in preparation for n…"
click at [916, 204] on div "Enter Tag" at bounding box center [902, 205] width 55 height 23
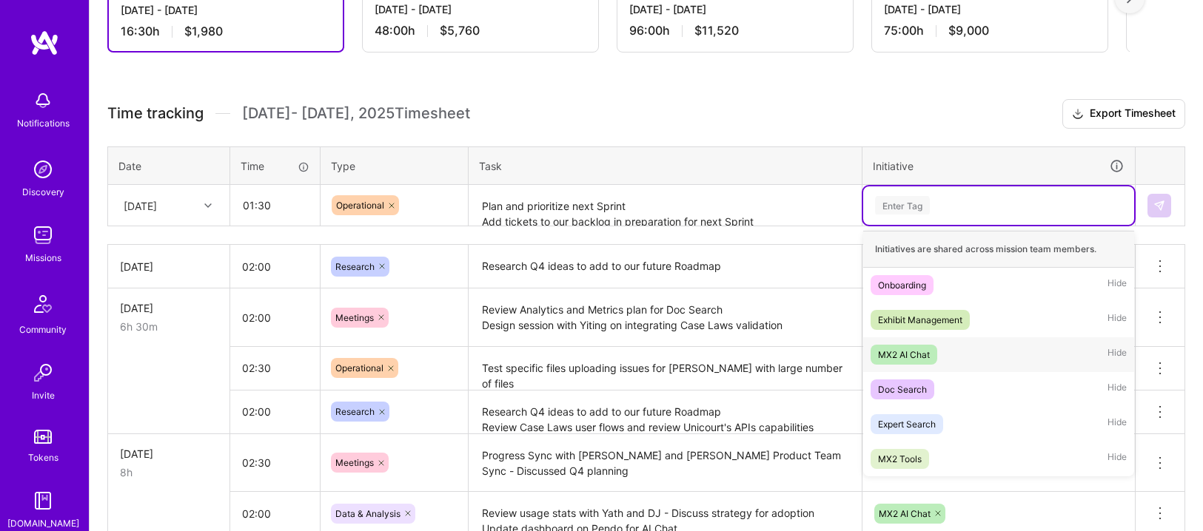
click at [907, 354] on div "MX2 AI Chat" at bounding box center [904, 355] width 52 height 16
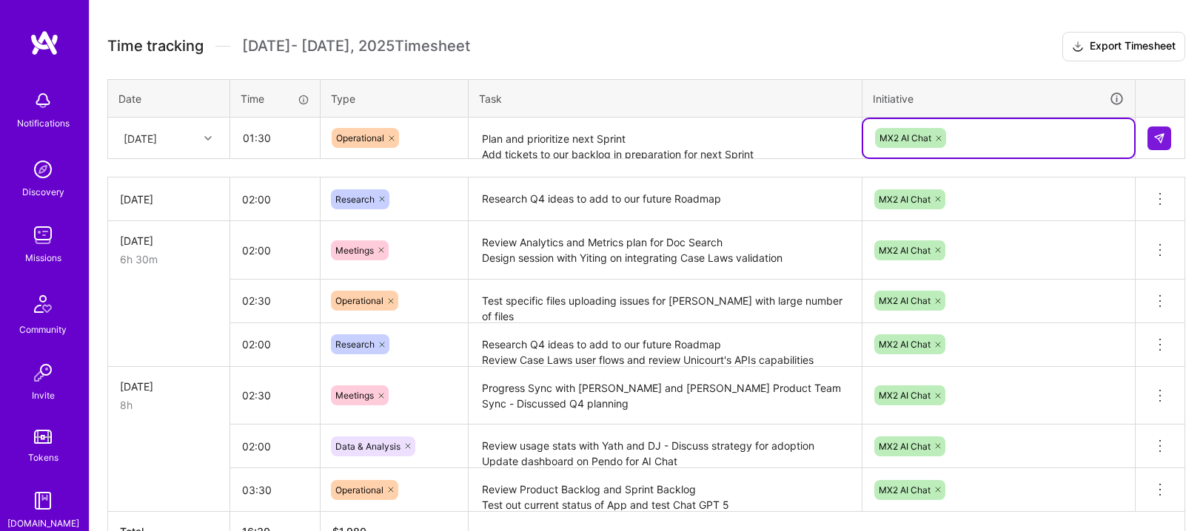
scroll to position [432, 0]
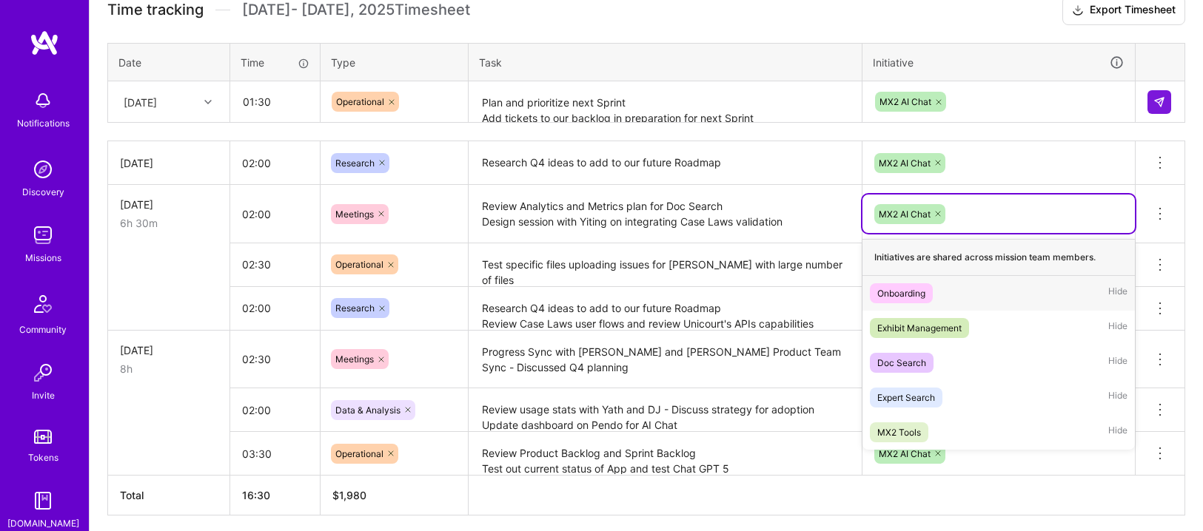
click at [977, 208] on div "MX2 AI Chat" at bounding box center [999, 214] width 252 height 23
click at [918, 372] on div "Doc Search Hide" at bounding box center [998, 363] width 272 height 35
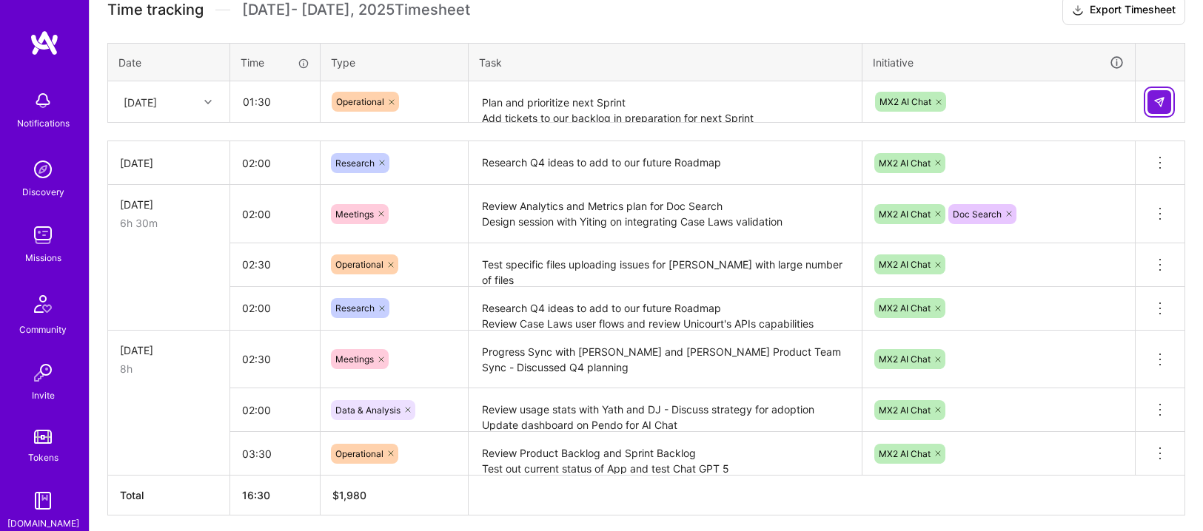
click at [1159, 93] on button at bounding box center [1159, 102] width 24 height 24
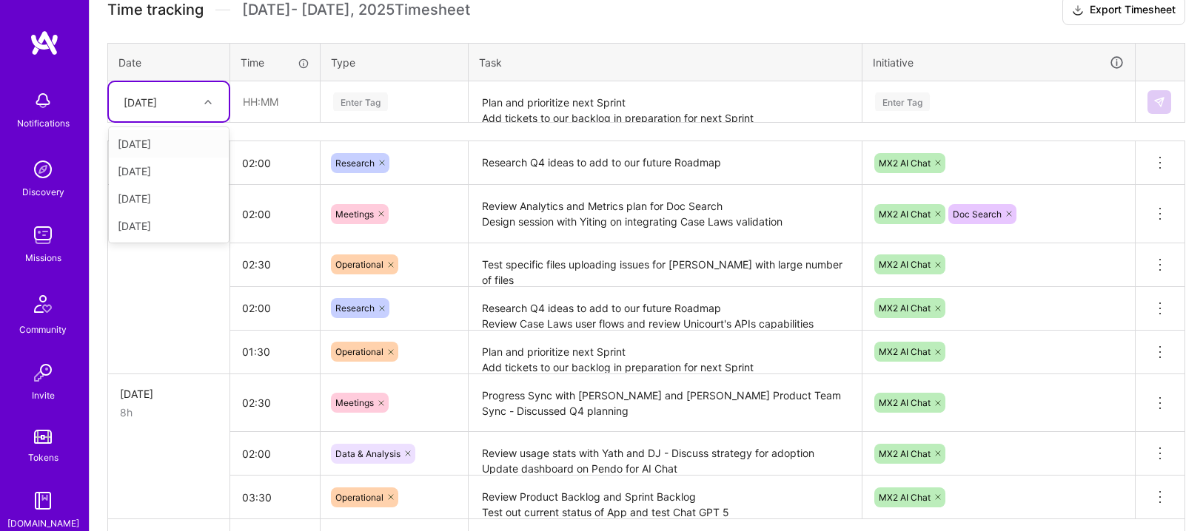
click at [198, 95] on div "[DATE]" at bounding box center [157, 102] width 82 height 24
click at [171, 220] on div "[DATE]" at bounding box center [169, 225] width 120 height 27
click at [246, 107] on input "text" at bounding box center [275, 101] width 88 height 39
type input "01:30"
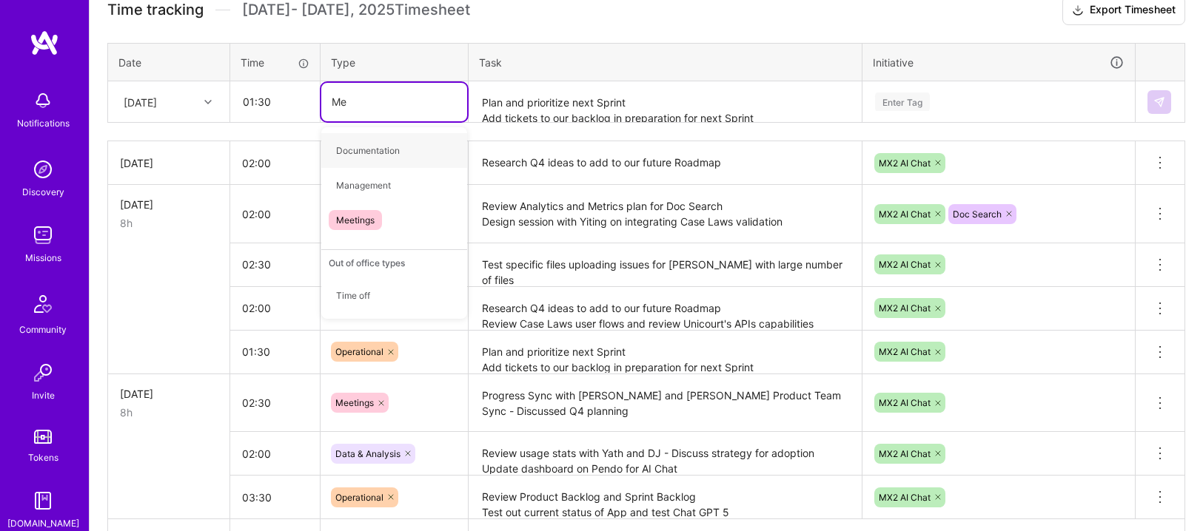
type input "Mee"
click at [372, 148] on span "Meetings" at bounding box center [355, 151] width 53 height 20
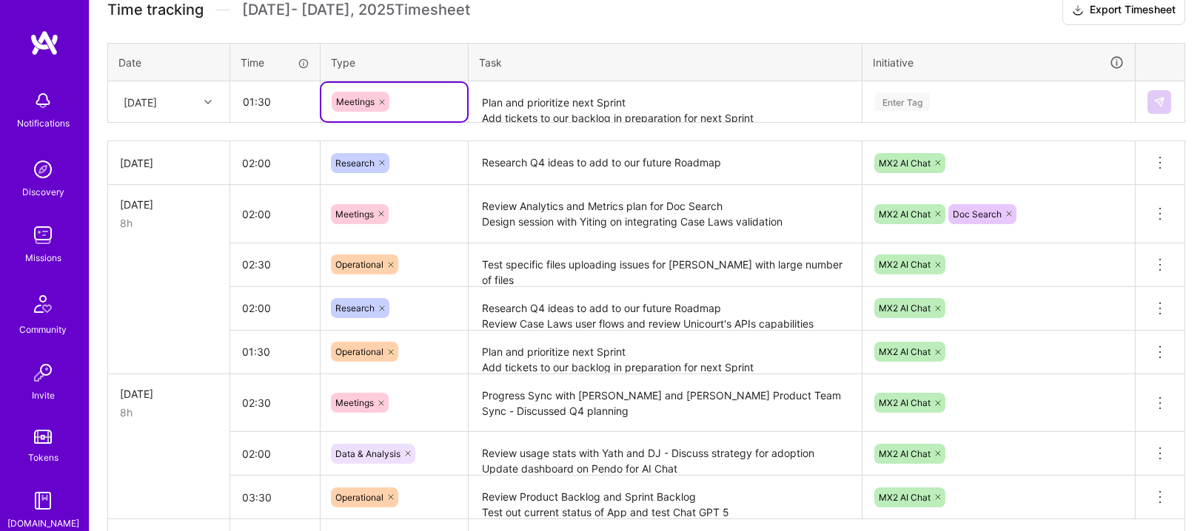
click at [602, 95] on textarea "Plan and prioritize next Sprint Add tickets to our backlog in preparation for n…" at bounding box center [665, 102] width 390 height 39
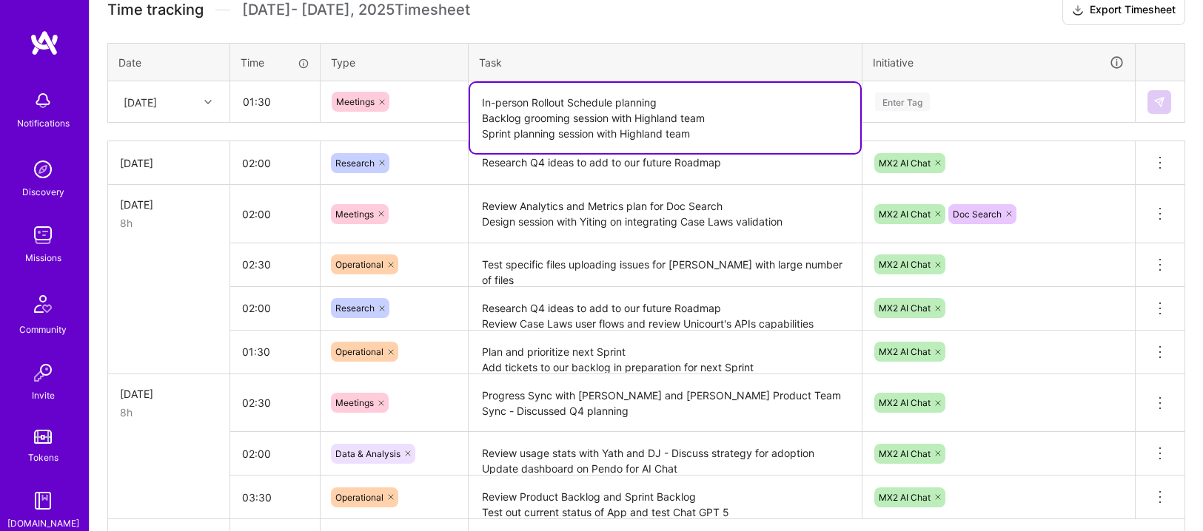
type textarea "In-person Rollout Schedule planning Backlog grooming session with Highland team…"
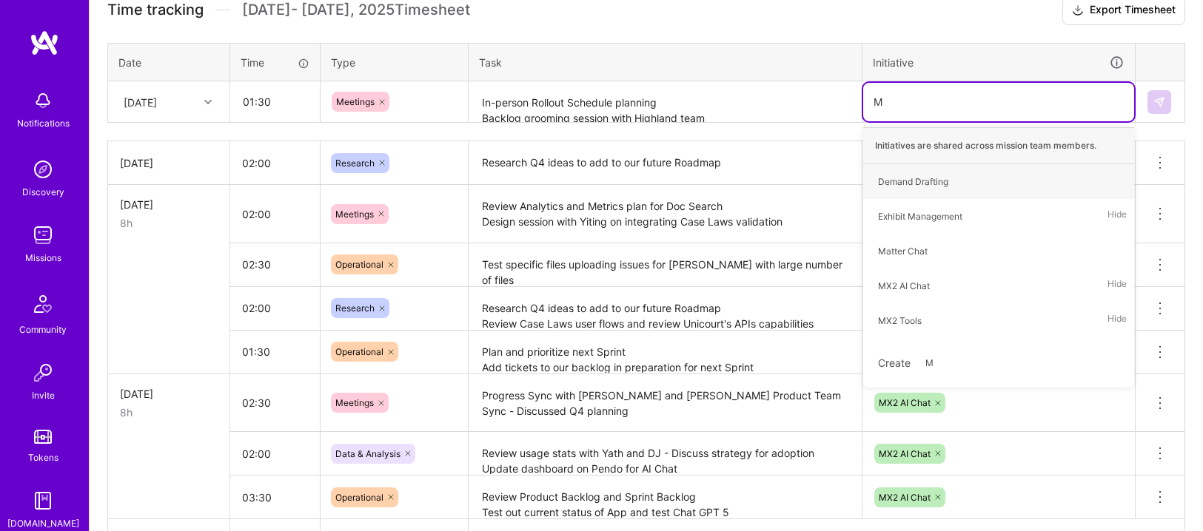
type input "MX"
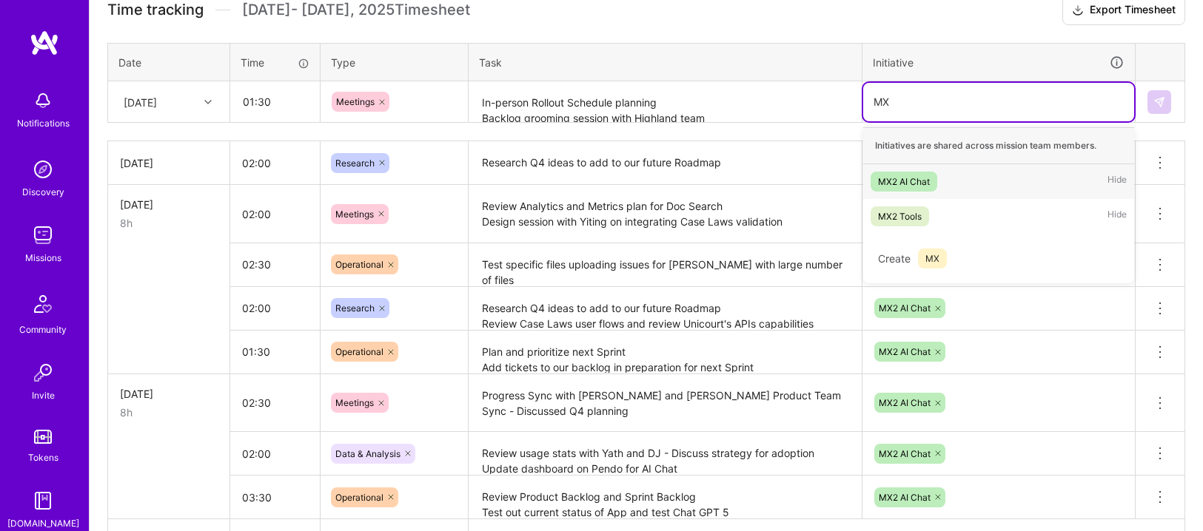
click at [927, 184] on div "MX2 AI Chat" at bounding box center [904, 182] width 52 height 16
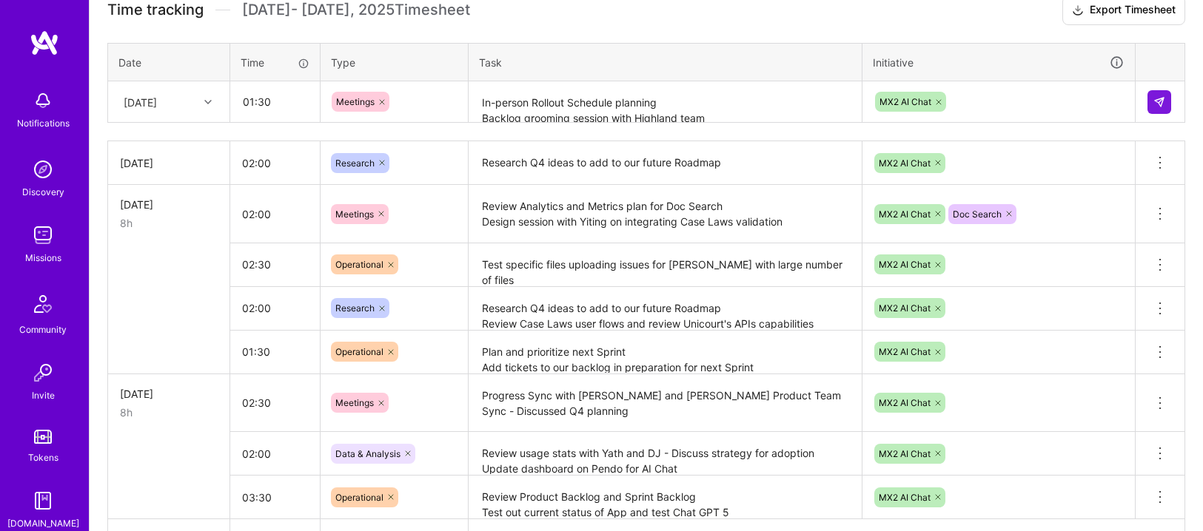
click at [811, 24] on h3 "Time tracking [DATE] - [DATE] Timesheet Export Timesheet" at bounding box center [645, 11] width 1077 height 30
click at [1159, 101] on img at bounding box center [1159, 102] width 12 height 12
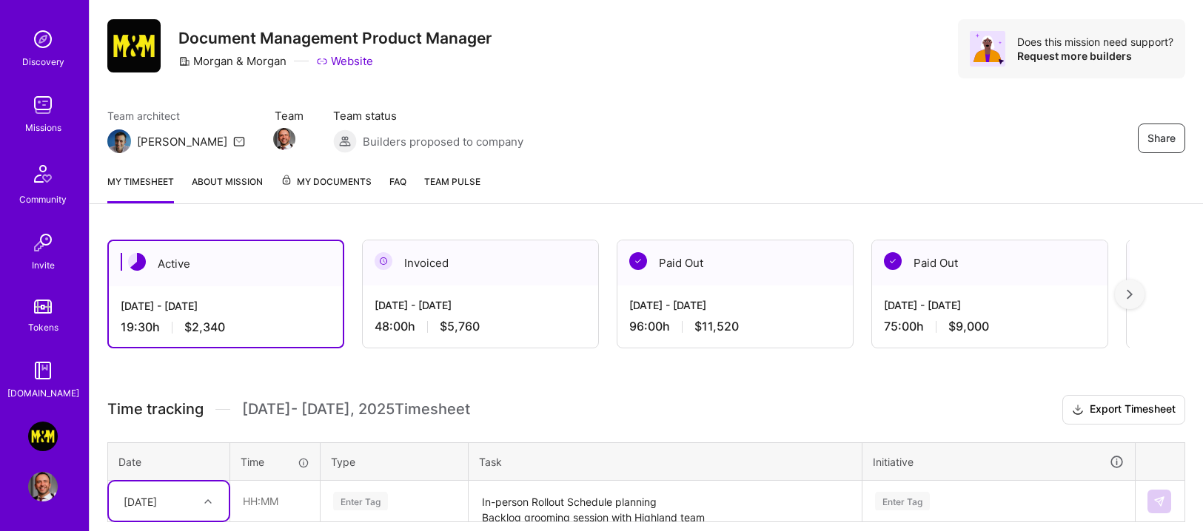
scroll to position [0, 0]
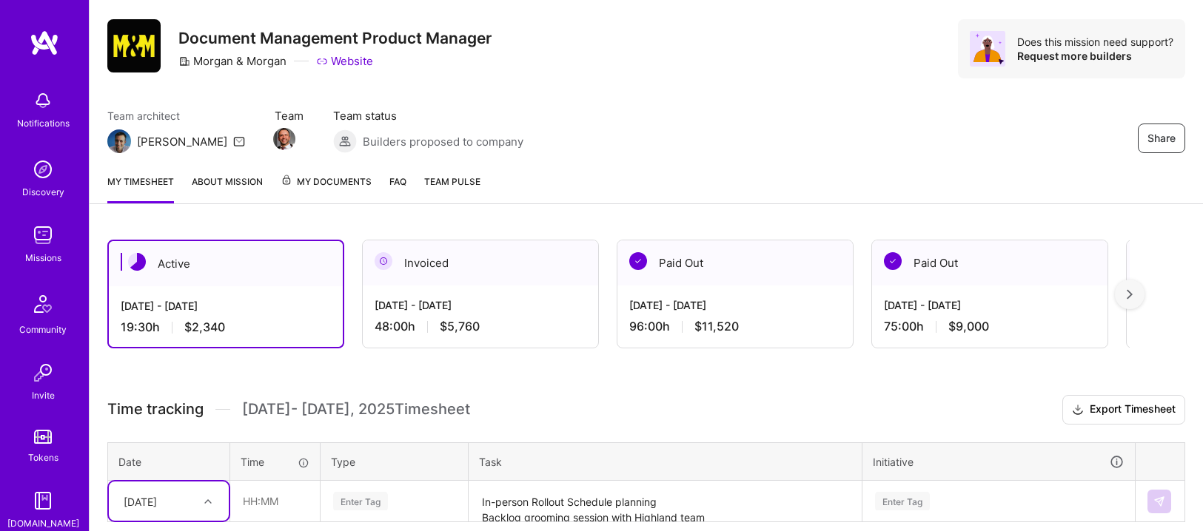
click at [30, 33] on img at bounding box center [45, 43] width 30 height 27
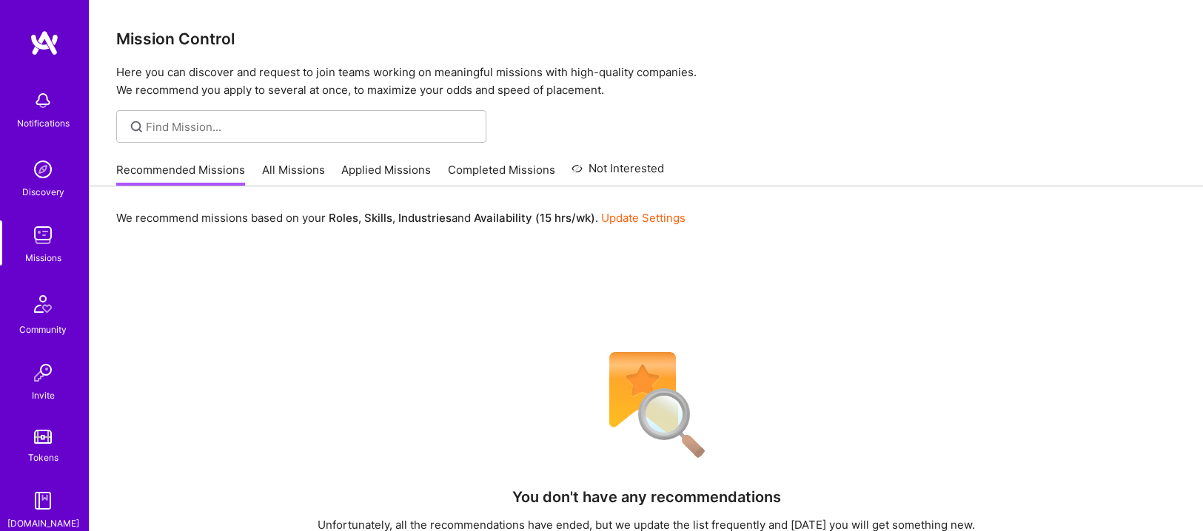
click at [297, 164] on link "All Missions" at bounding box center [293, 174] width 63 height 24
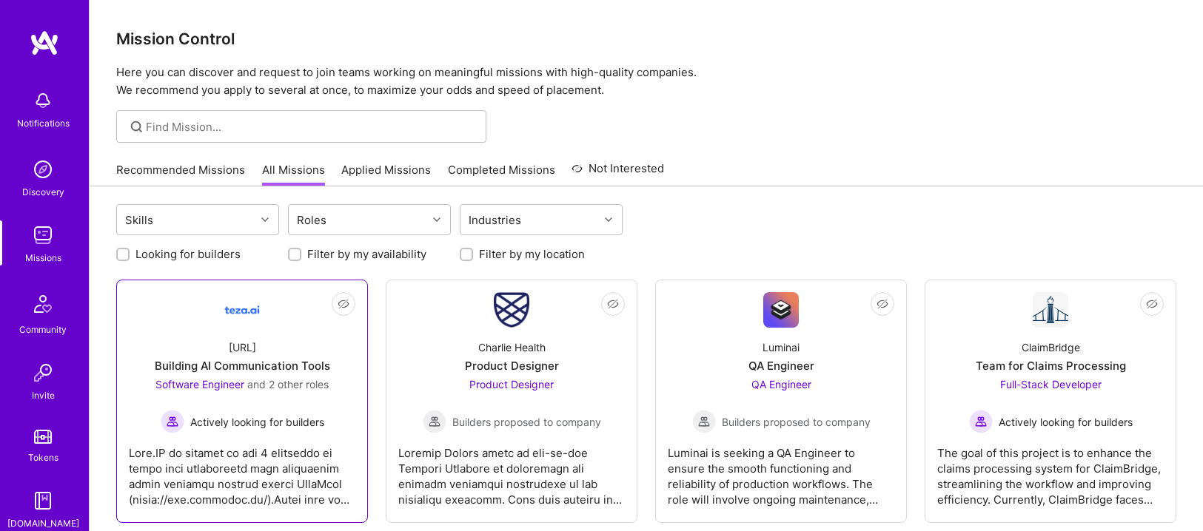
click at [232, 309] on img at bounding box center [242, 310] width 36 height 36
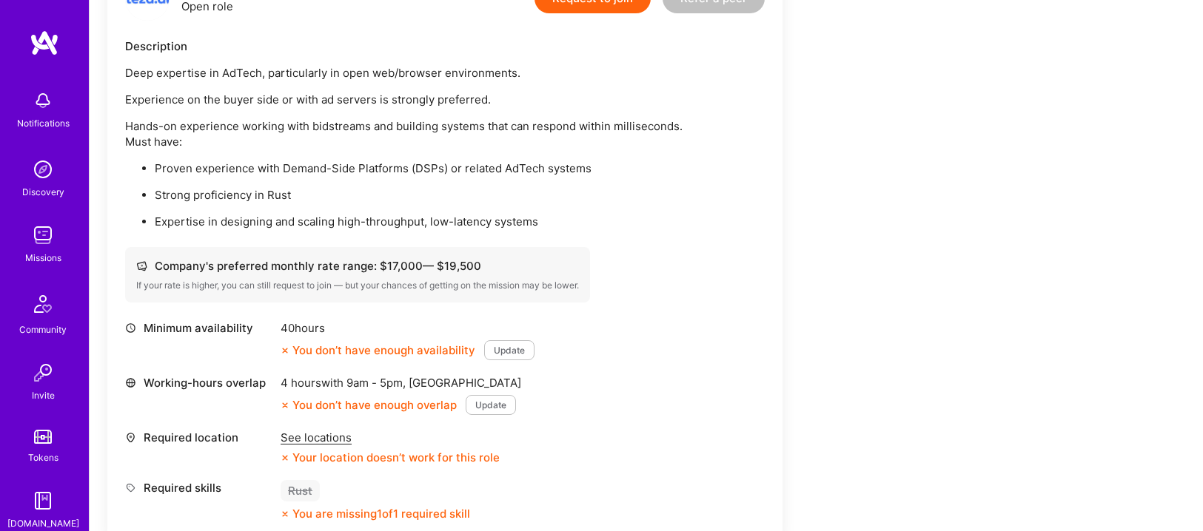
scroll to position [264, 0]
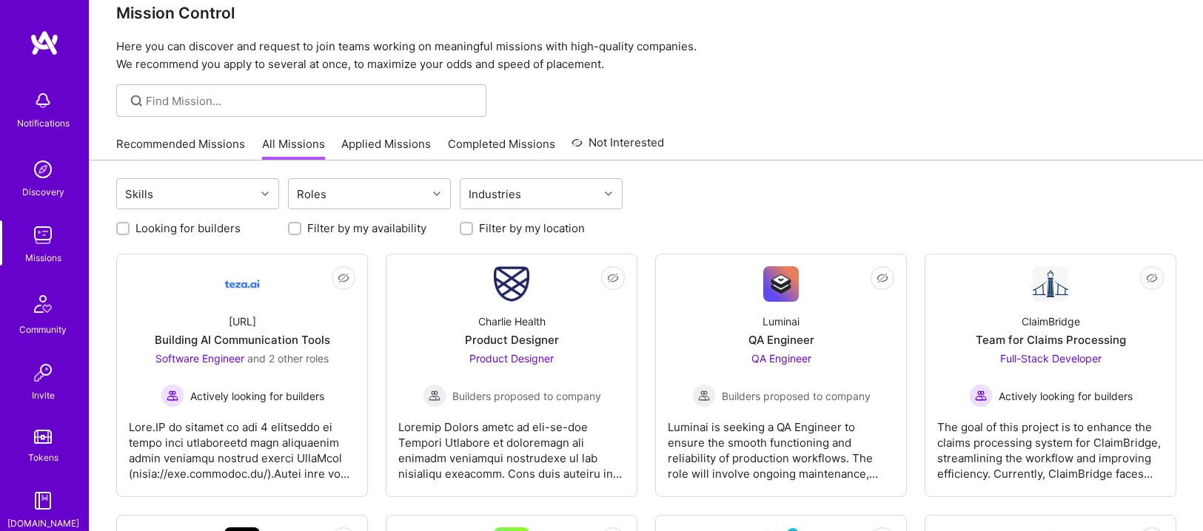
scroll to position [122, 0]
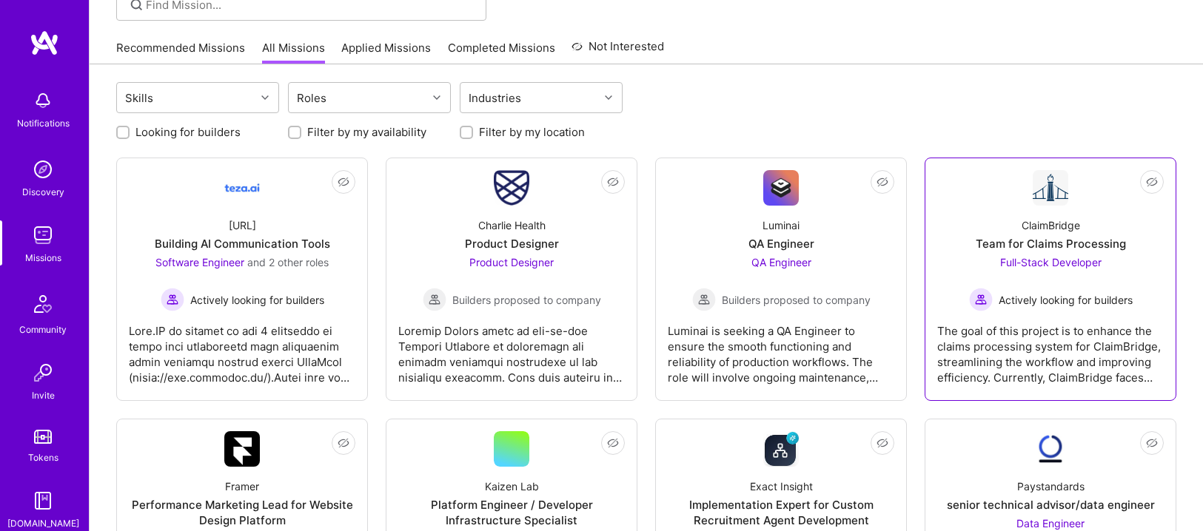
click at [1040, 187] on img at bounding box center [1050, 188] width 36 height 36
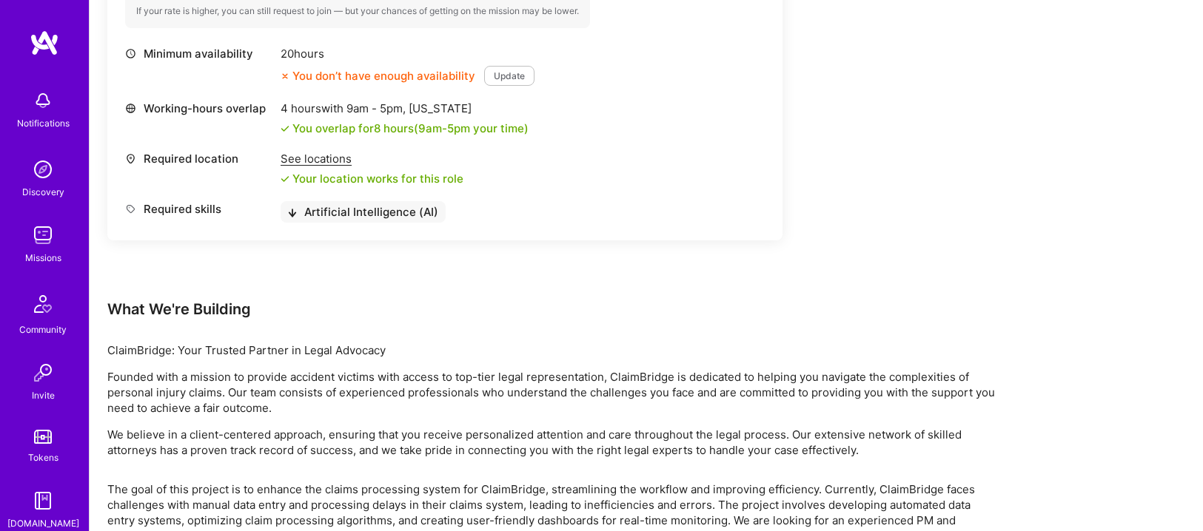
scroll to position [653, 0]
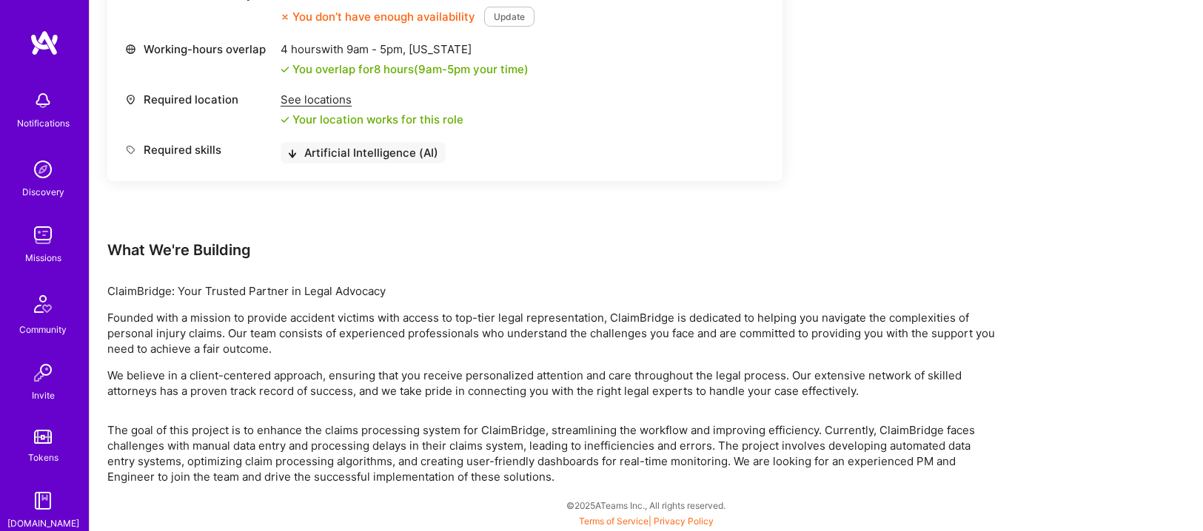
click at [138, 290] on p "ClaimBridge: Your Trusted Partner in Legal Advocacy" at bounding box center [551, 291] width 888 height 16
copy p "ClaimBridge"
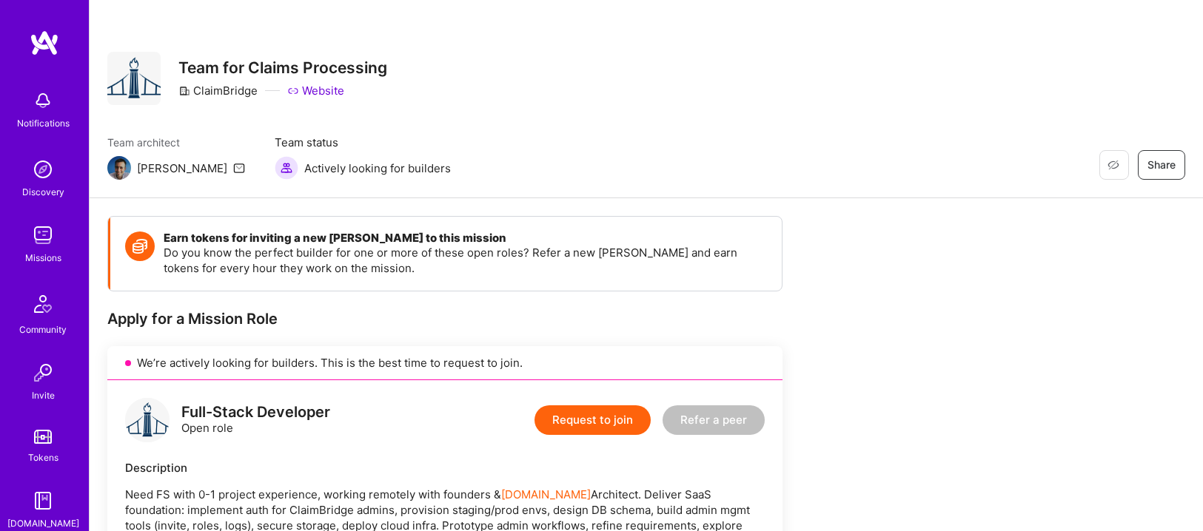
scroll to position [130, 0]
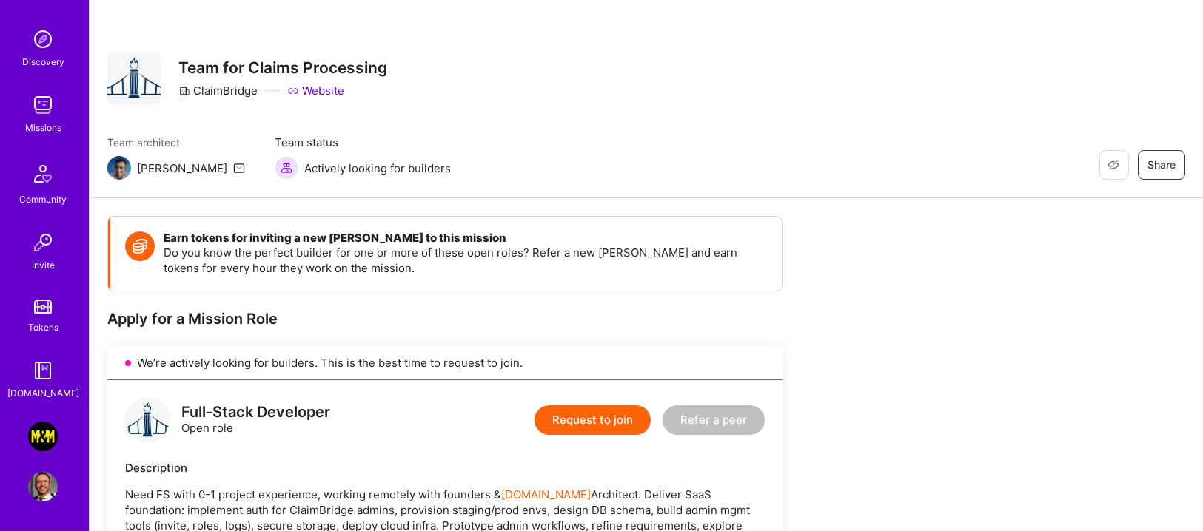
click at [37, 442] on img at bounding box center [43, 437] width 30 height 30
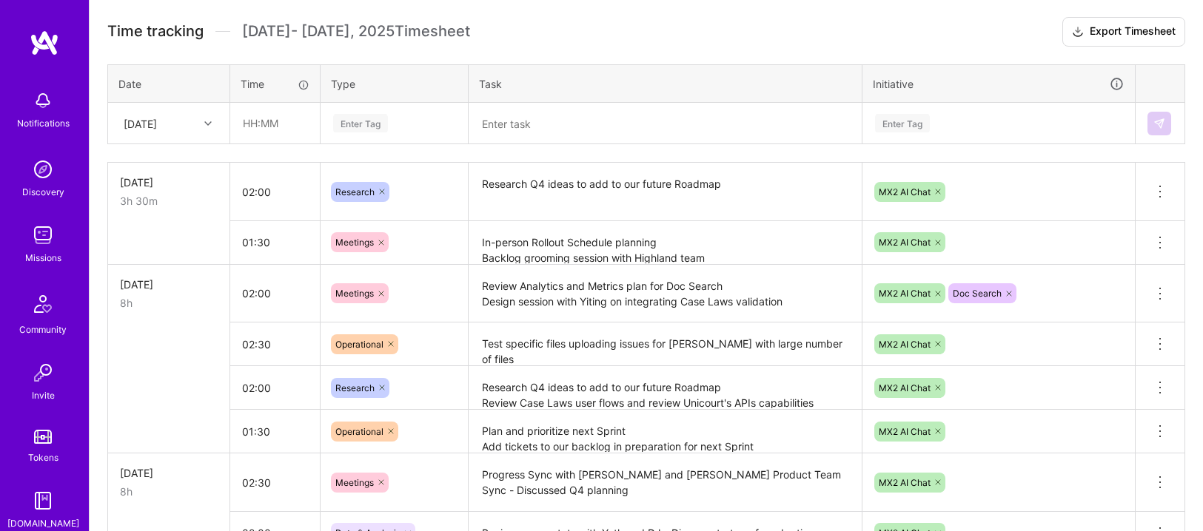
scroll to position [426, 0]
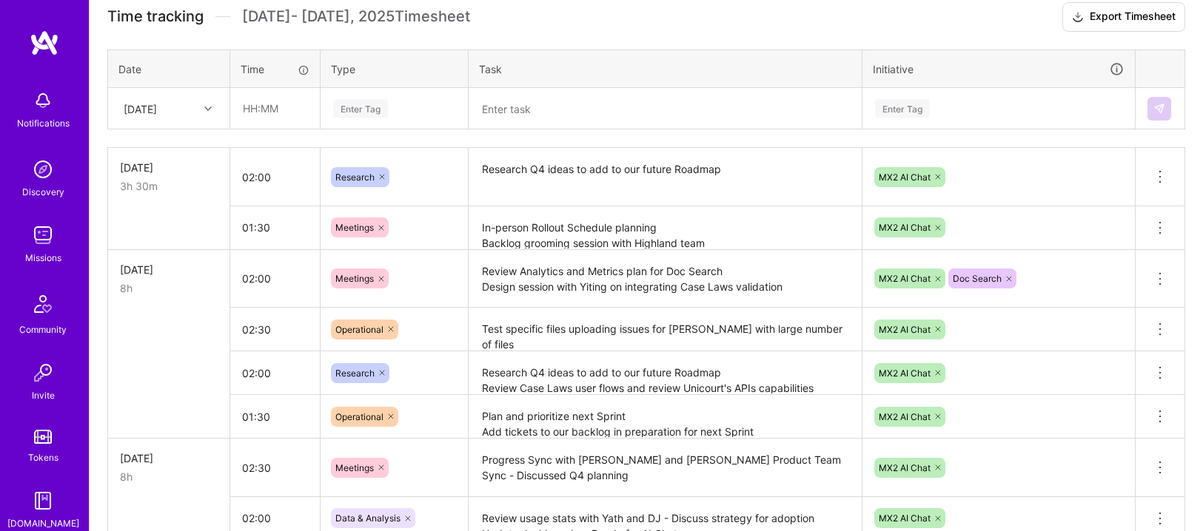
click at [701, 373] on textarea "Research Q4 ideas to add to our future Roadmap Review Case Laws user flows and …" at bounding box center [665, 373] width 390 height 41
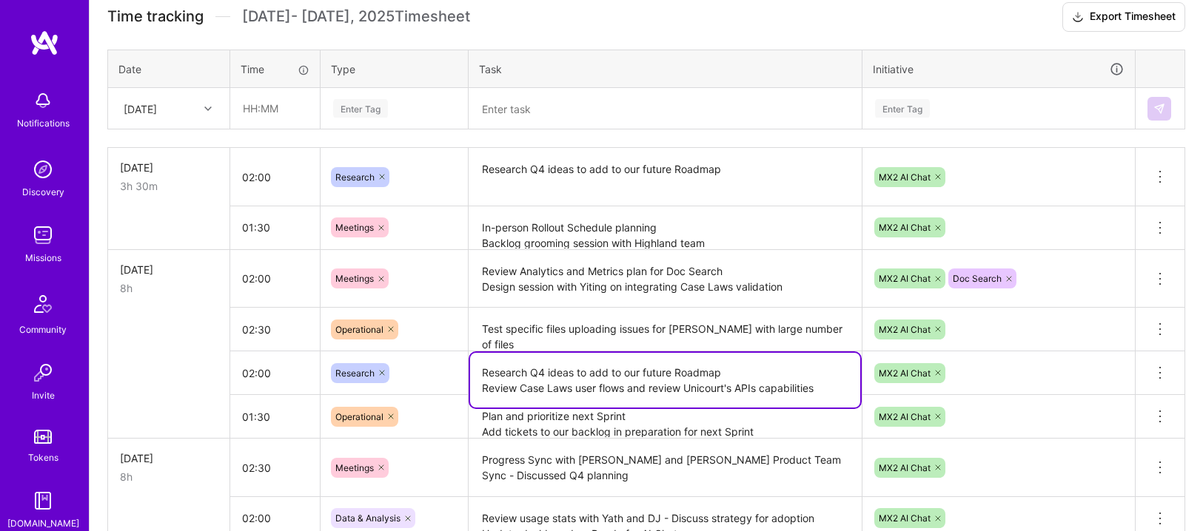
click at [827, 385] on textarea "Research Q4 ideas to add to our future Roadmap Review Case Laws user flows and …" at bounding box center [665, 380] width 390 height 55
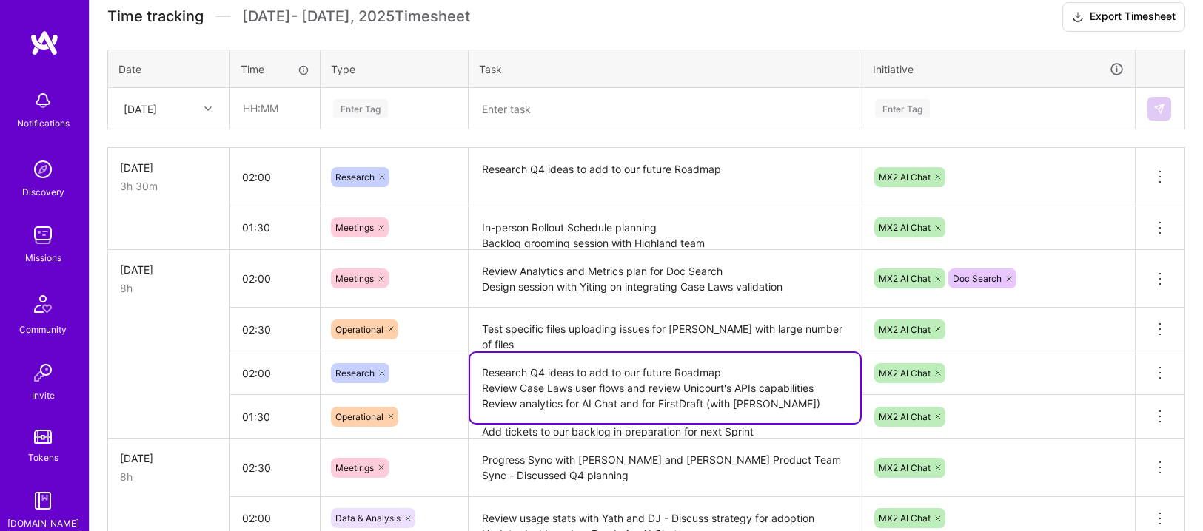
type textarea "Research Q4 ideas to add to our future Roadmap Review Case Laws user flows and …"
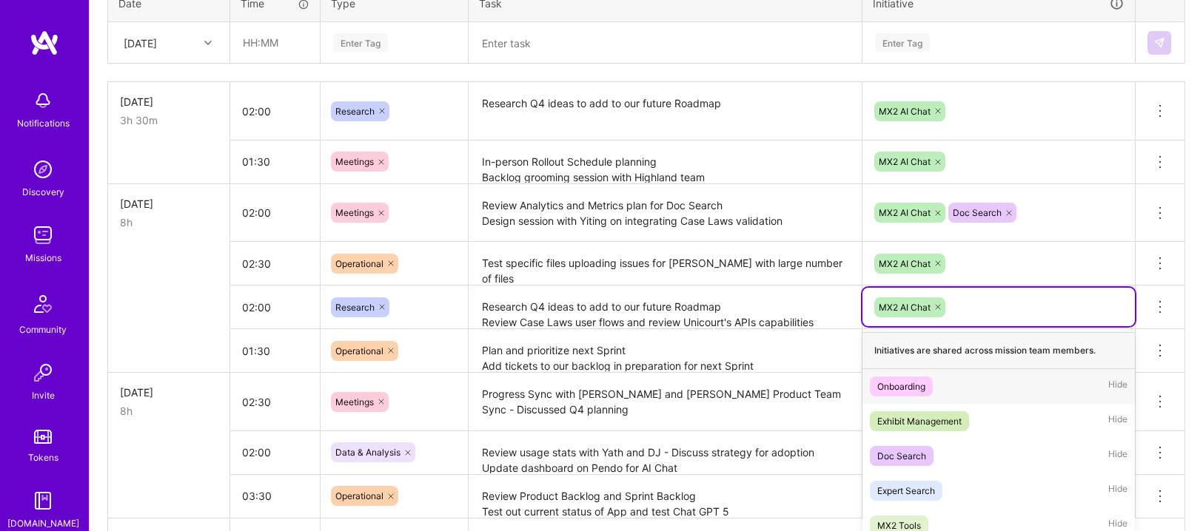
click at [999, 326] on div "option Onboarding focused, 1 of 6. 5 results available. Use Up and Down to choo…" at bounding box center [998, 307] width 272 height 38
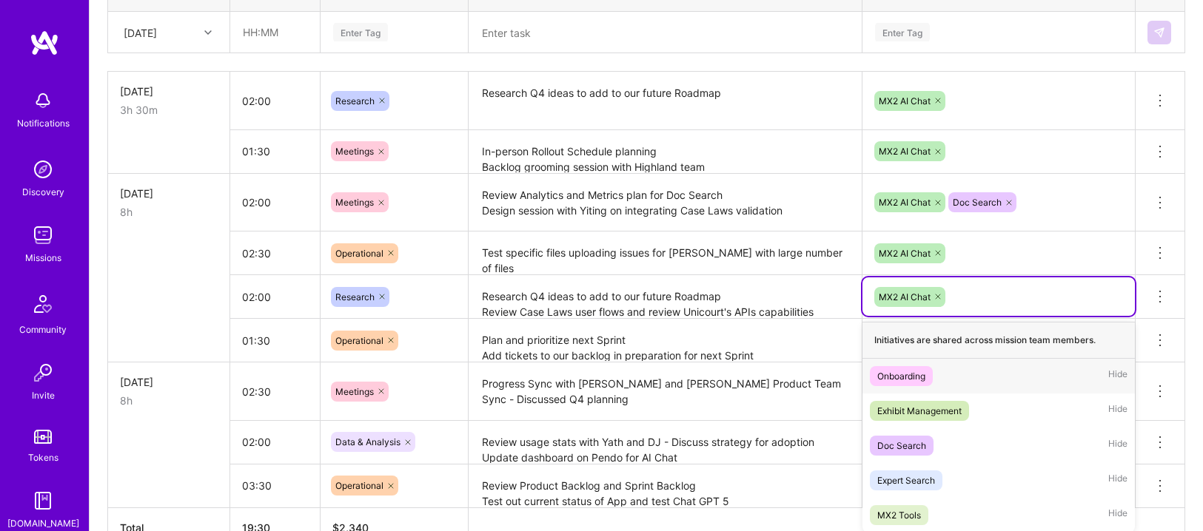
scroll to position [508, 0]
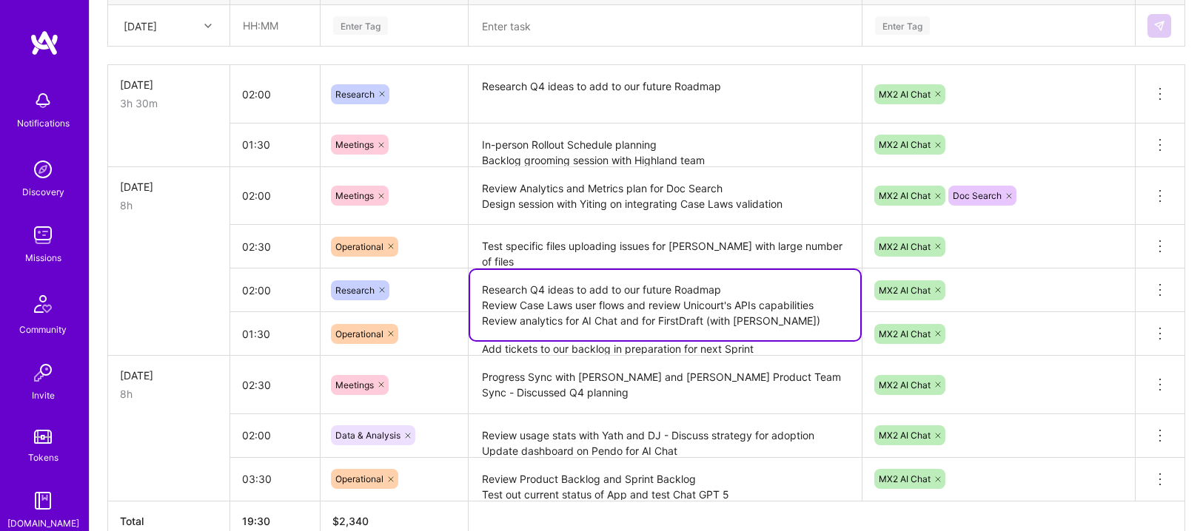
click at [552, 295] on textarea "Research Q4 ideas to add to our future Roadmap Review Case Laws user flows and …" at bounding box center [665, 305] width 390 height 70
click at [264, 292] on input "02:00" at bounding box center [275, 290] width 90 height 39
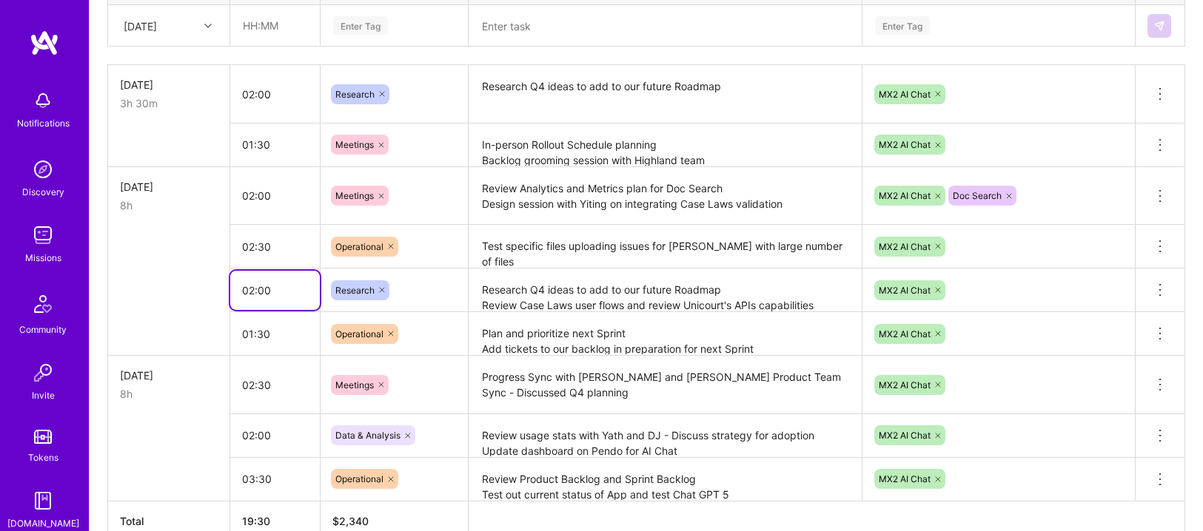
click at [253, 289] on input "02:00" at bounding box center [275, 290] width 90 height 39
click at [262, 288] on input "03:00" at bounding box center [275, 290] width 90 height 39
type input "03:30"
click at [273, 332] on input "01:30" at bounding box center [275, 334] width 90 height 39
click at [735, 337] on textarea "Plan and prioritize next Sprint Add tickets to our backlog in preparation for n…" at bounding box center [665, 334] width 390 height 41
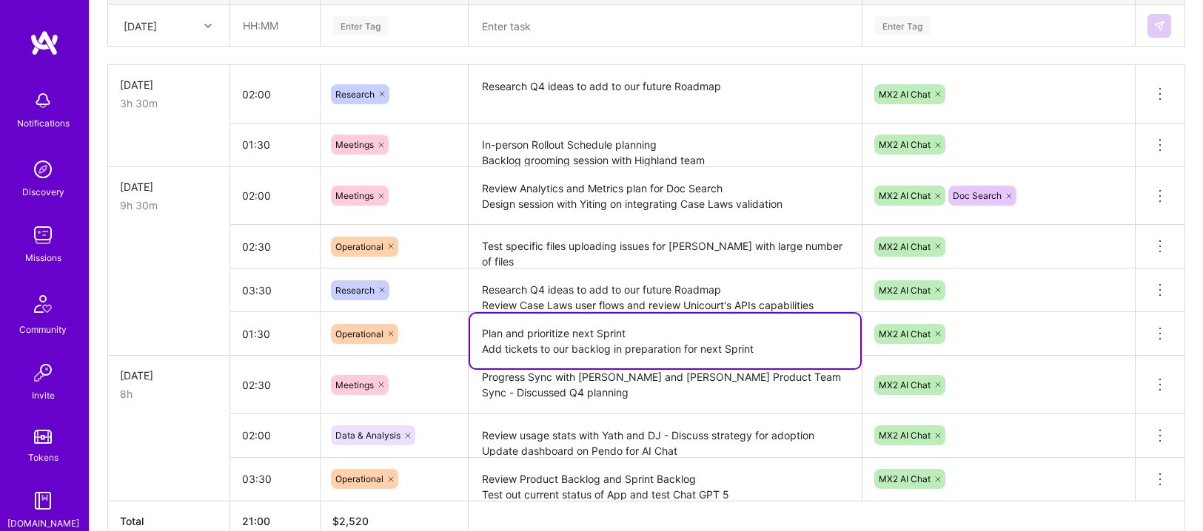
drag, startPoint x: 793, startPoint y: 347, endPoint x: 465, endPoint y: 330, distance: 329.0
click at [465, 330] on tr "01:30 Operational Plan and prioritize next Sprint Add tickets to our backlog in…" at bounding box center [646, 334] width 1077 height 44
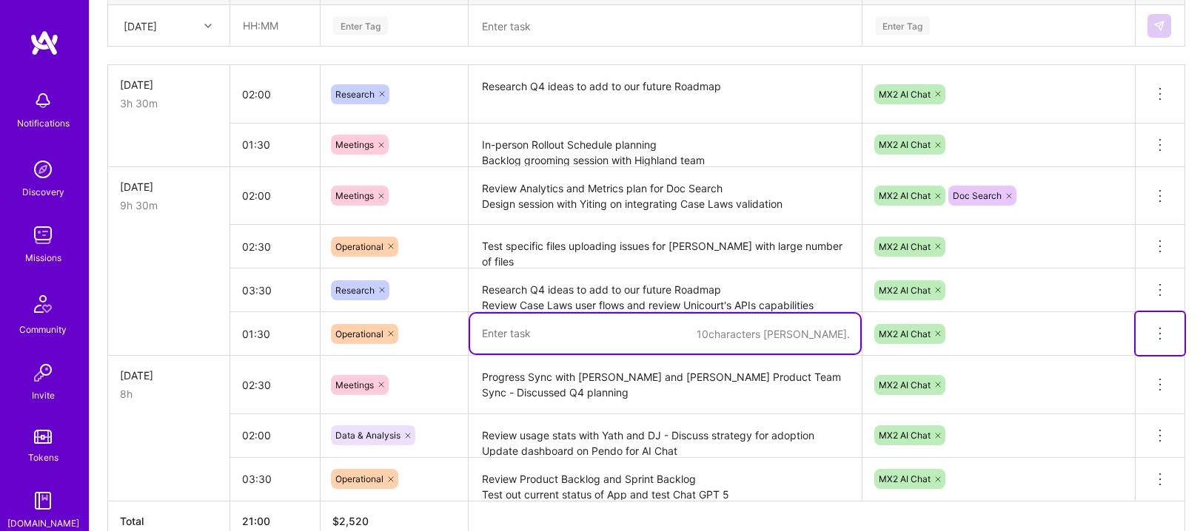
click at [1157, 336] on icon at bounding box center [1160, 334] width 18 height 18
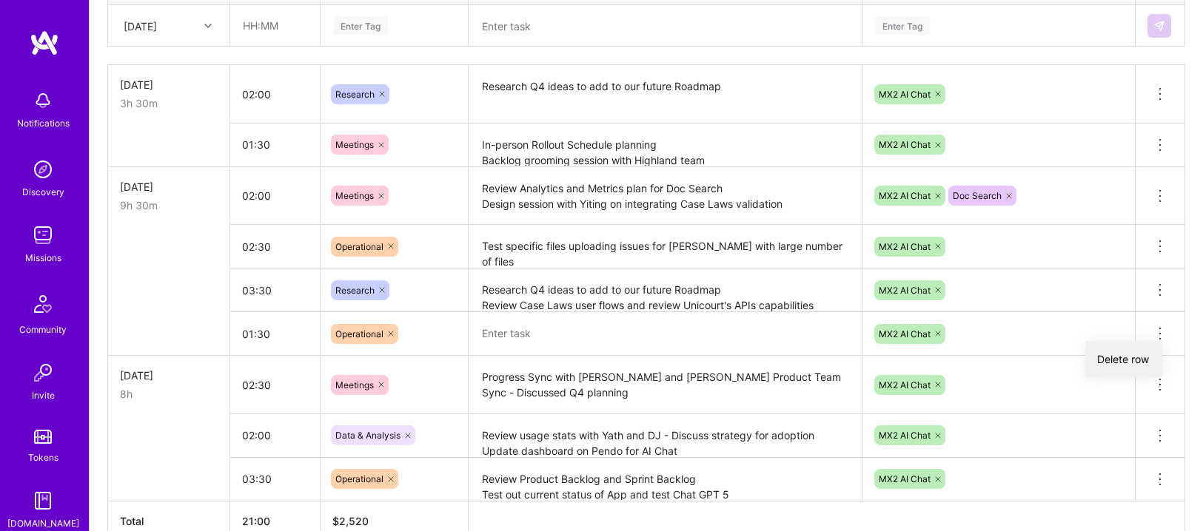
click at [1117, 362] on button "Delete row" at bounding box center [1123, 359] width 77 height 36
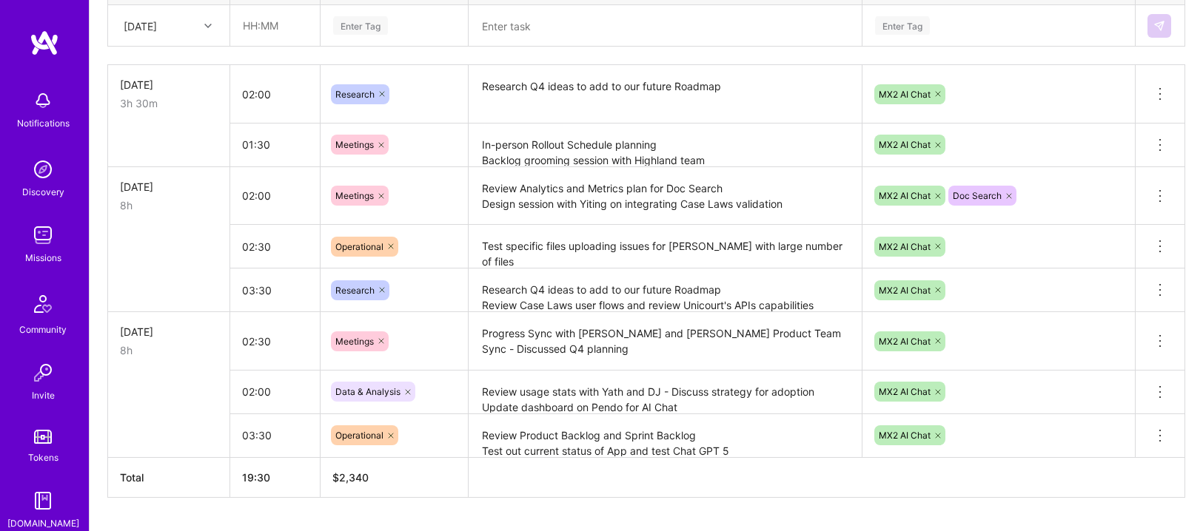
scroll to position [384, 0]
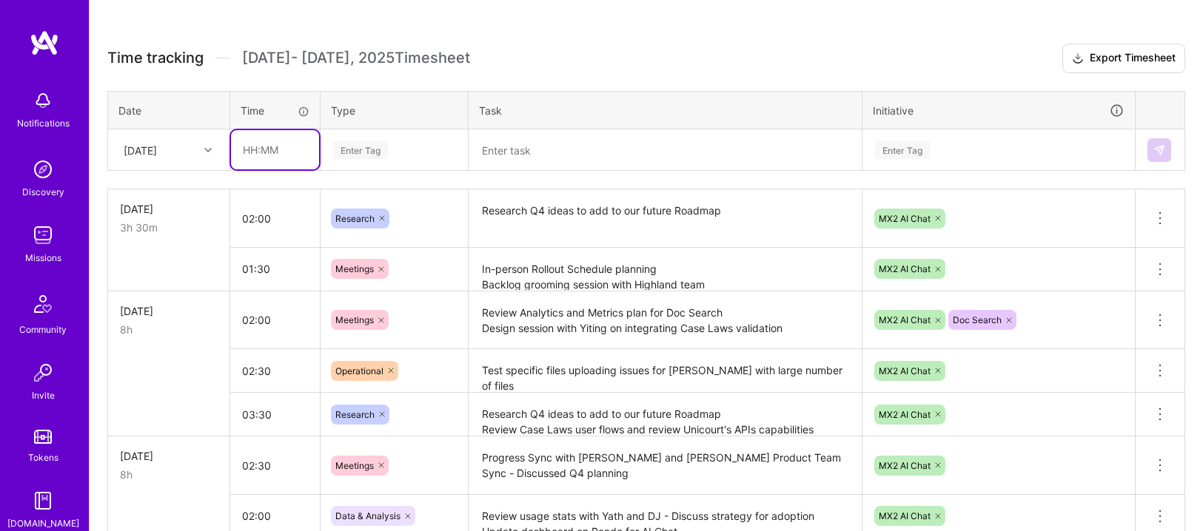
click at [254, 152] on input "text" at bounding box center [275, 149] width 88 height 39
type input "01:30"
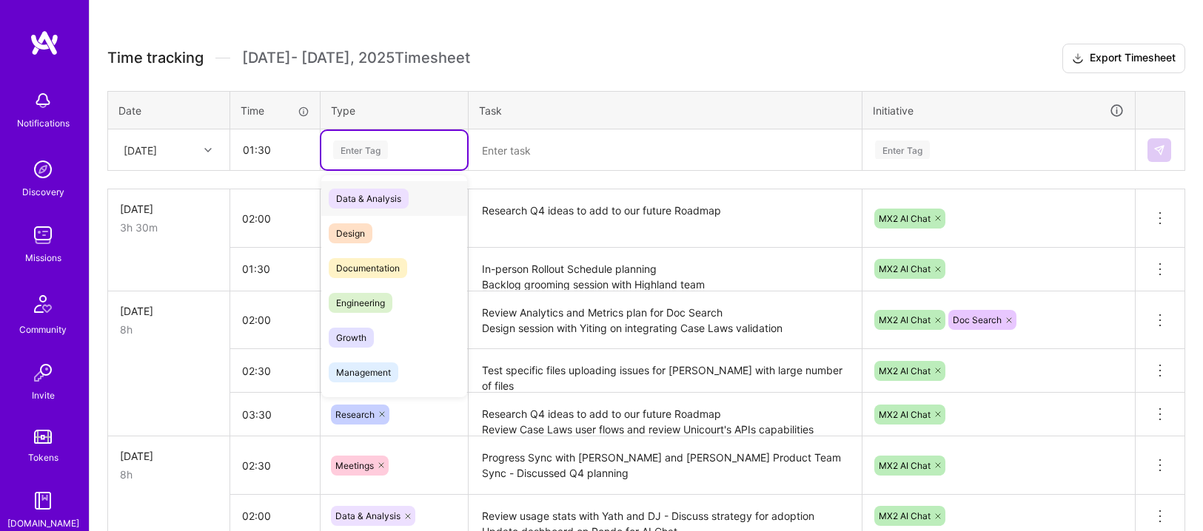
click at [399, 148] on div "Enter Tag" at bounding box center [394, 150] width 125 height 19
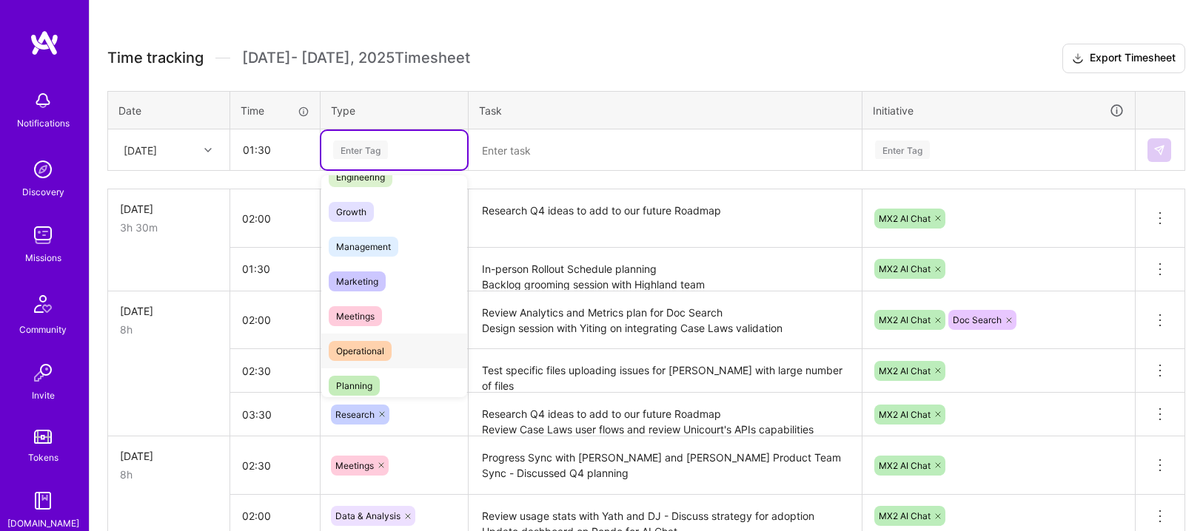
click at [391, 340] on div "Operational" at bounding box center [394, 351] width 146 height 35
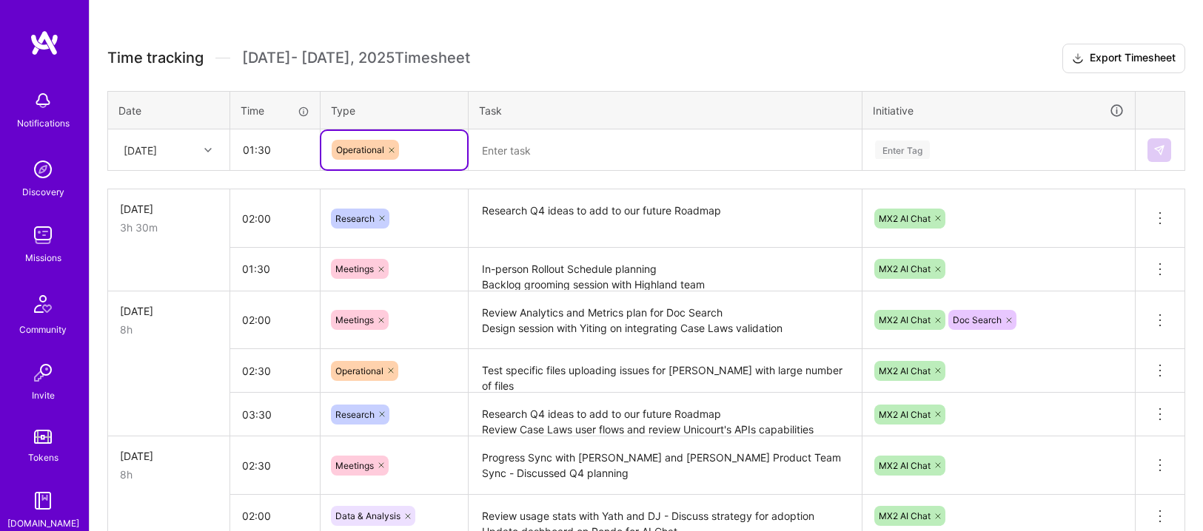
click at [528, 159] on textarea at bounding box center [665, 150] width 390 height 38
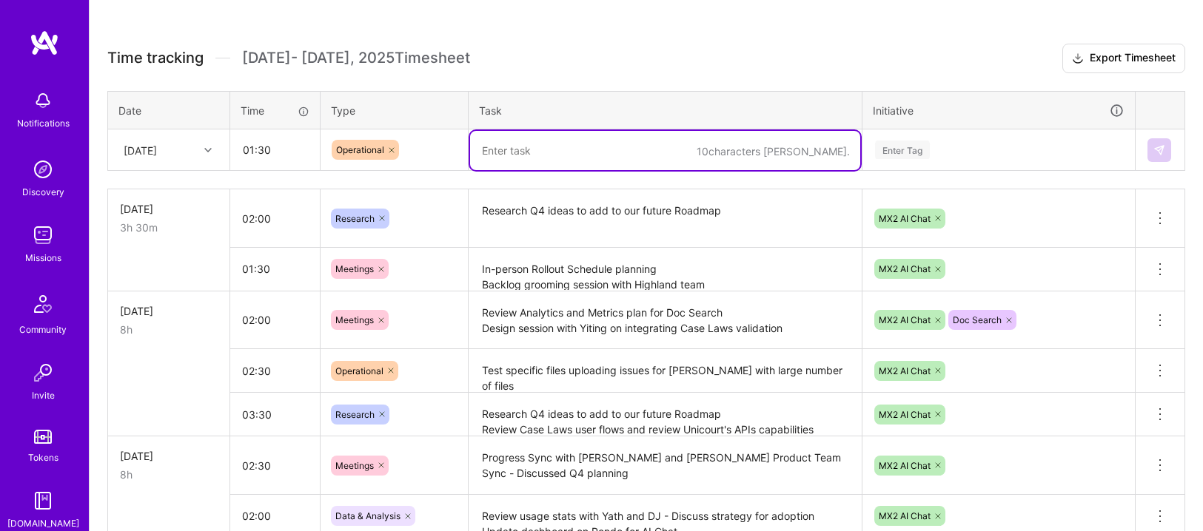
paste textarea "Plan and prioritize next Sprint Add tickets to our backlog in preparation for n…"
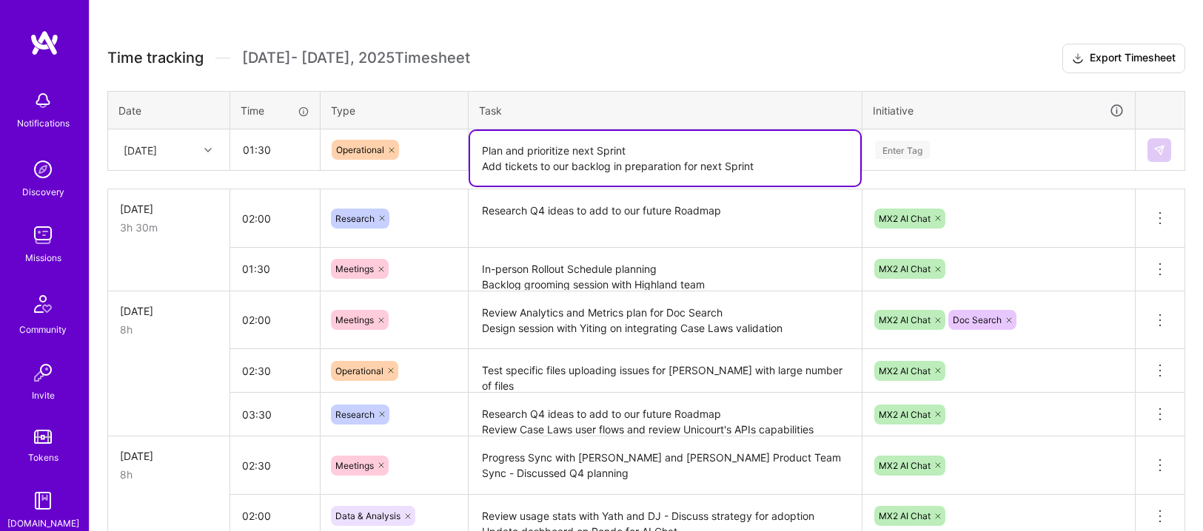
type textarea "Plan and prioritize next Sprint Add tickets to our backlog in preparation for n…"
click at [910, 150] on div "Enter Tag" at bounding box center [902, 149] width 55 height 23
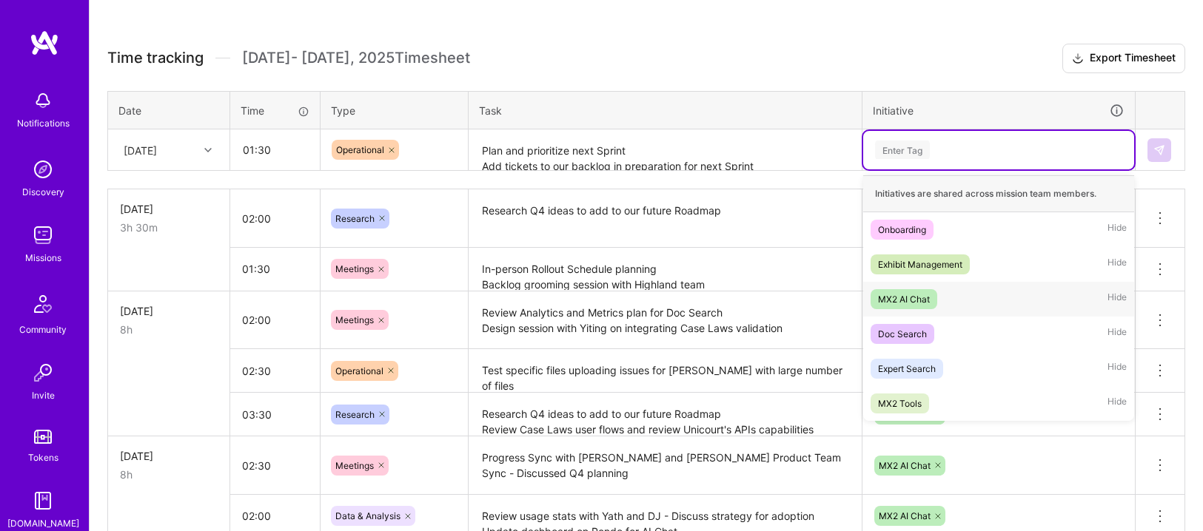
click at [915, 305] on div "MX2 AI Chat" at bounding box center [904, 300] width 52 height 16
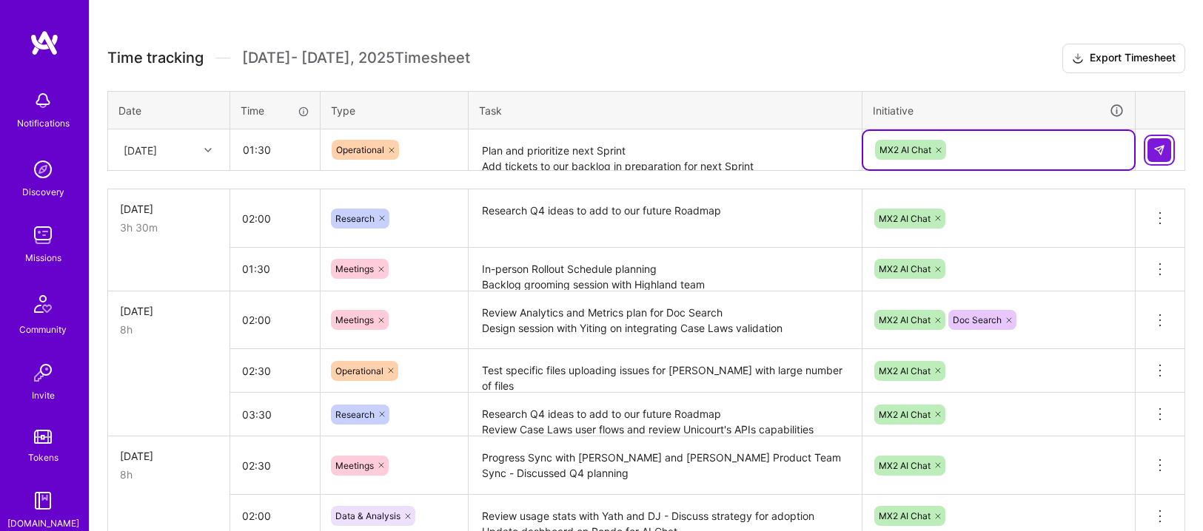
click at [1169, 147] on button at bounding box center [1159, 150] width 24 height 24
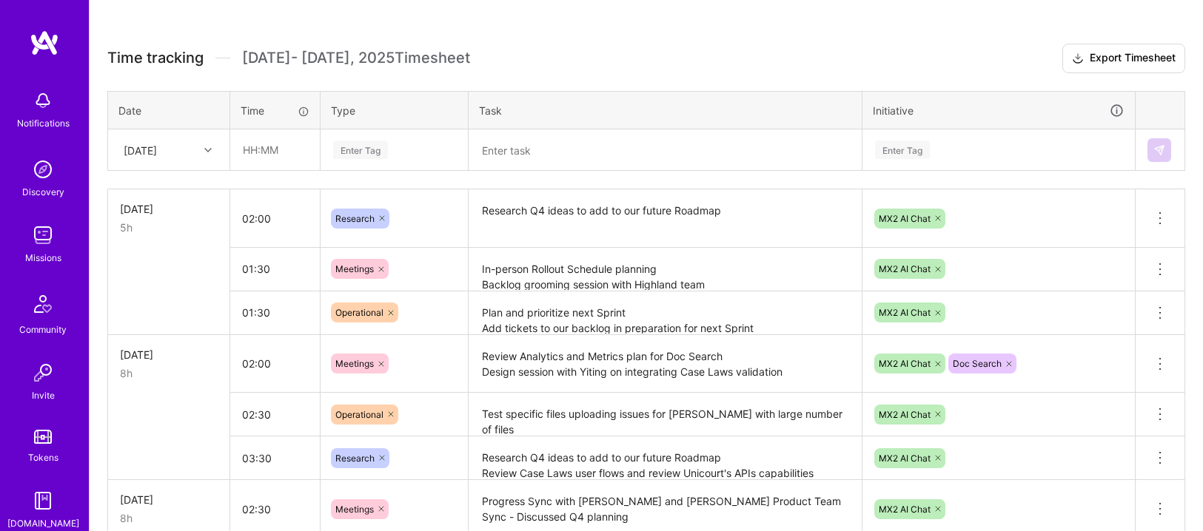
click at [672, 36] on div "Active [DATE] - [DATE] 21:00 h $2,520 Invoiced [DATE] - [DATE] 48:00 h $5,760 P…" at bounding box center [646, 304] width 1113 height 868
